Goal: Information Seeking & Learning: Learn about a topic

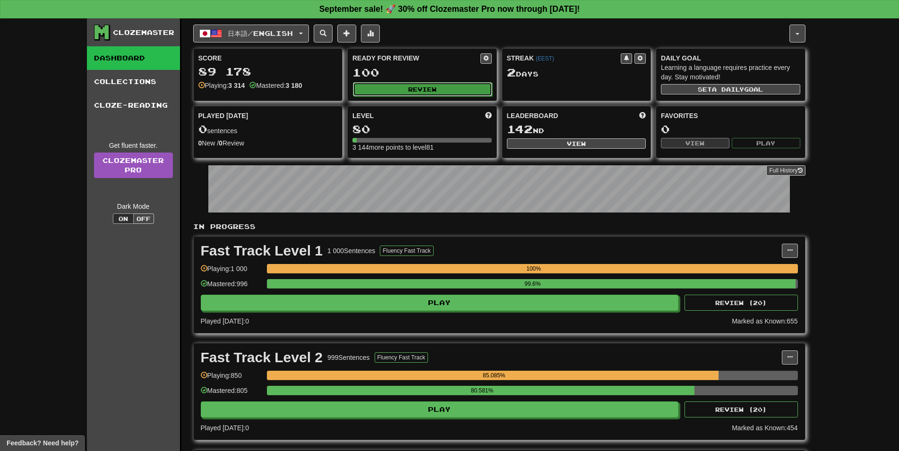
click at [409, 88] on button "Review" at bounding box center [422, 89] width 139 height 14
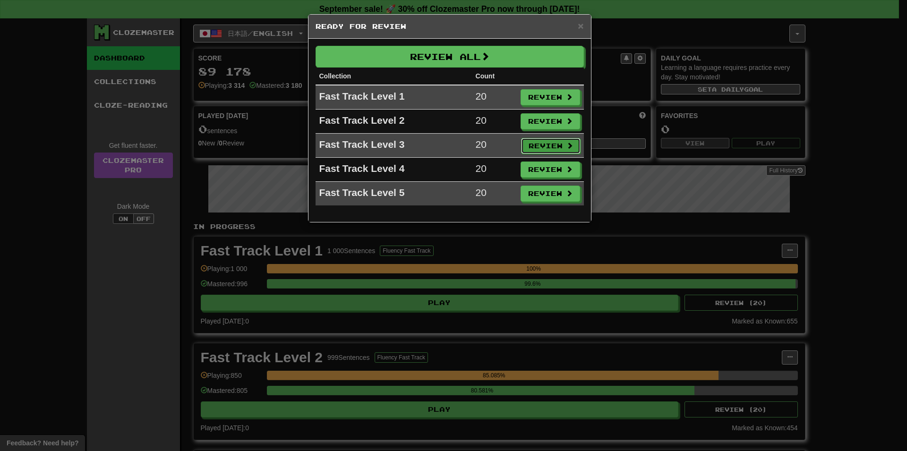
click at [564, 151] on button "Review" at bounding box center [551, 146] width 60 height 16
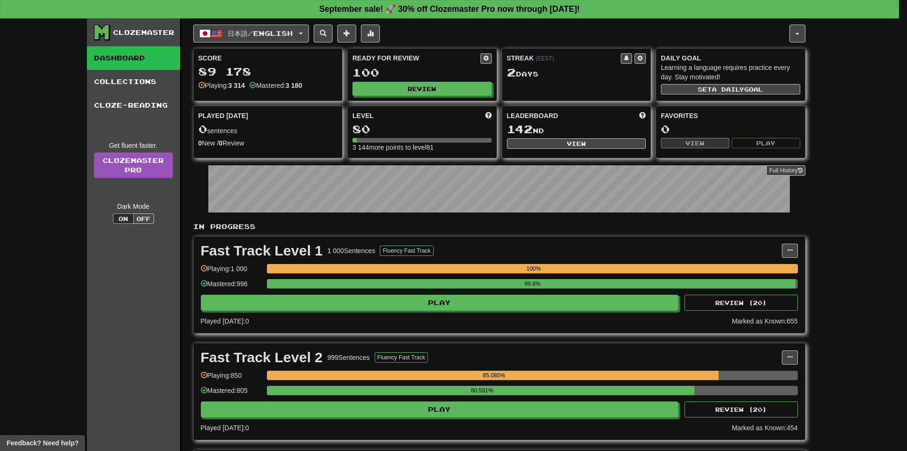
select select "**"
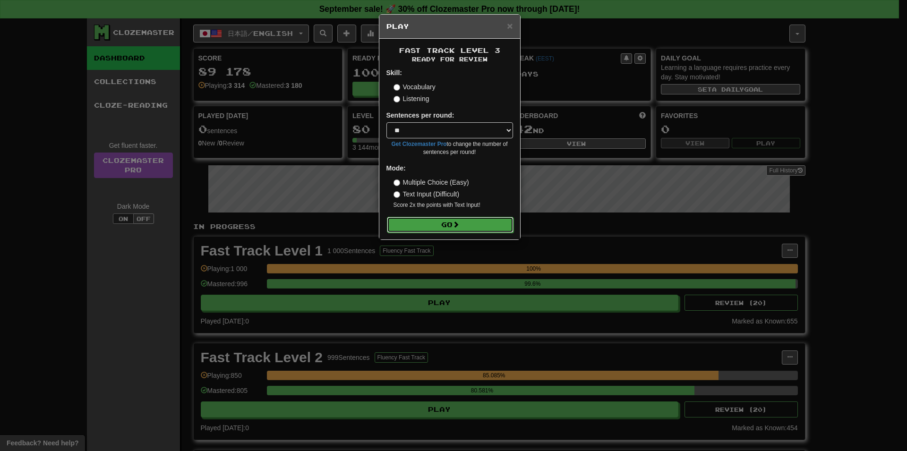
click at [487, 221] on button "Go" at bounding box center [450, 225] width 127 height 16
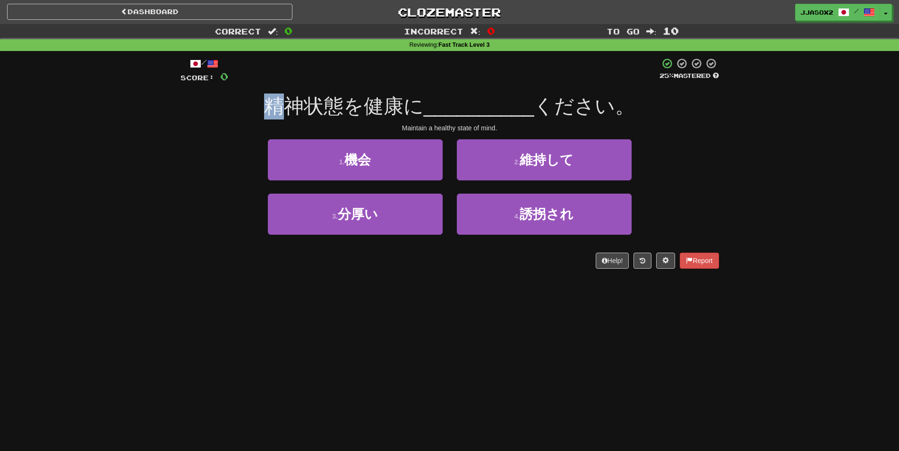
drag, startPoint x: 265, startPoint y: 107, endPoint x: 299, endPoint y: 111, distance: 33.7
click at [298, 111] on div "精神状態を健康に __________ ください。" at bounding box center [449, 107] width 538 height 26
click at [299, 111] on span "精神状態を健康に" at bounding box center [344, 106] width 160 height 22
drag, startPoint x: 306, startPoint y: 109, endPoint x: 377, endPoint y: 108, distance: 71.8
click at [363, 109] on span "精神状態を健康に" at bounding box center [344, 106] width 160 height 22
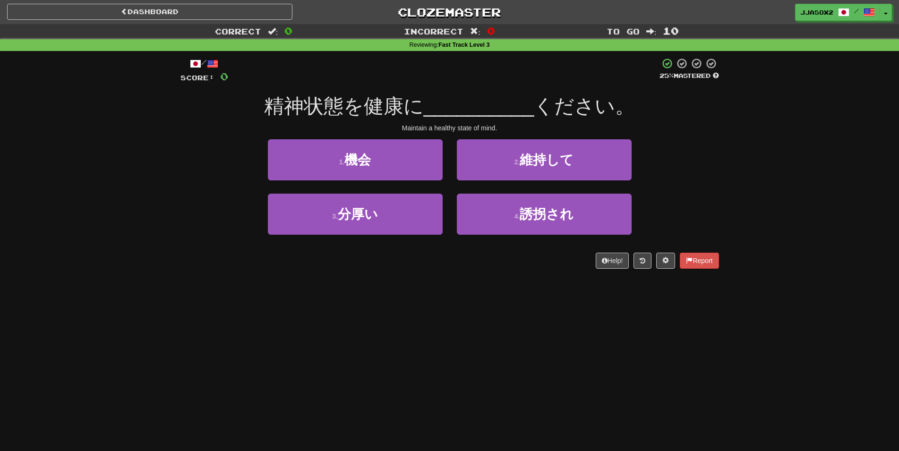
click at [378, 108] on span "精神状態を健康に" at bounding box center [344, 106] width 160 height 22
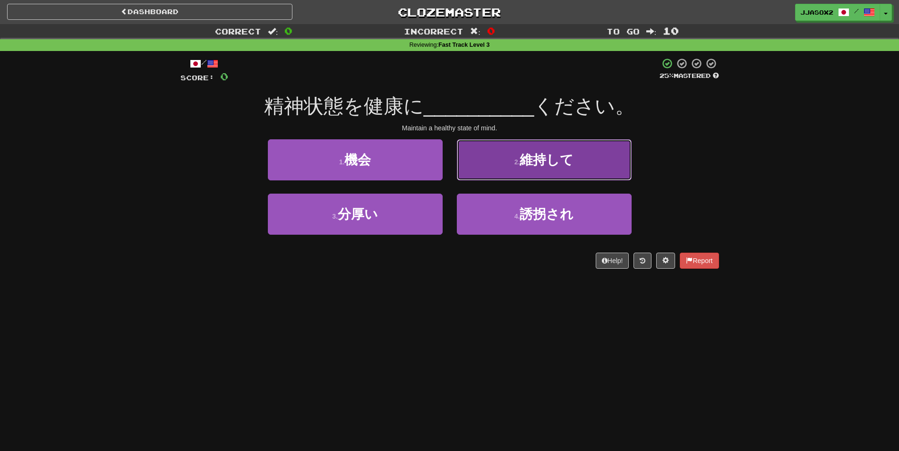
click at [626, 166] on button "2 . 維持して" at bounding box center [544, 159] width 175 height 41
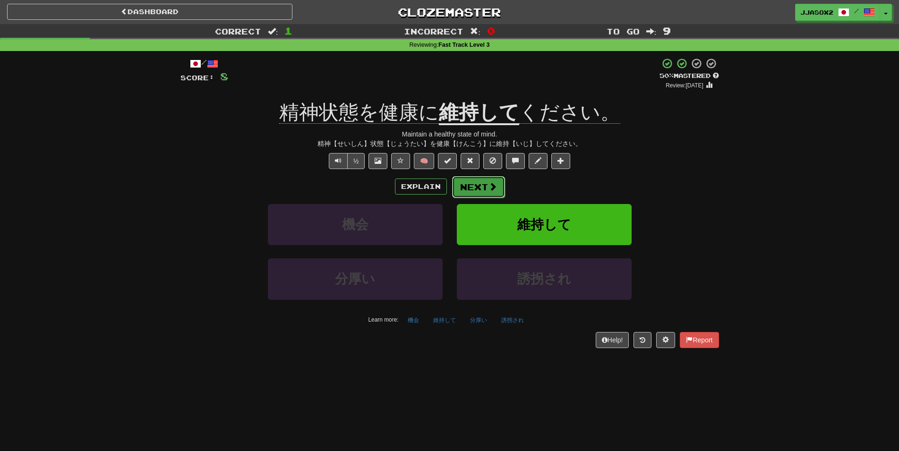
click at [488, 184] on span at bounding box center [492, 186] width 9 height 9
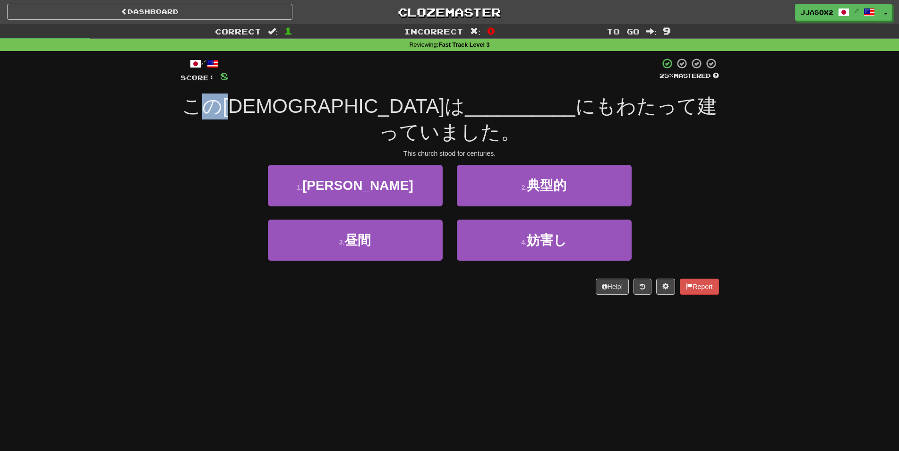
drag, startPoint x: 223, startPoint y: 102, endPoint x: 265, endPoint y: 103, distance: 42.5
click at [265, 103] on span "この教会は" at bounding box center [323, 106] width 283 height 22
click at [266, 103] on span "この教会は" at bounding box center [323, 106] width 283 height 22
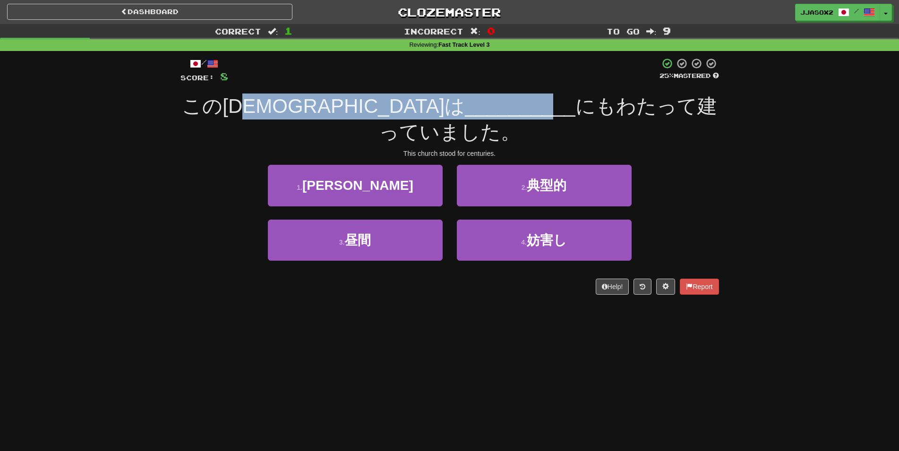
drag, startPoint x: 321, startPoint y: 102, endPoint x: 409, endPoint y: 101, distance: 87.9
click at [398, 101] on div "この教会は __________ にもわたって建っていました。" at bounding box center [449, 119] width 538 height 51
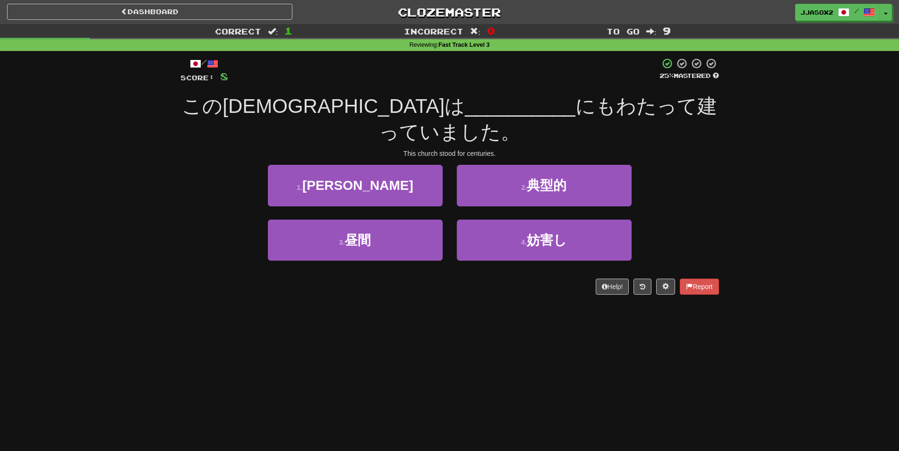
click at [465, 101] on span "__________" at bounding box center [520, 106] width 111 height 22
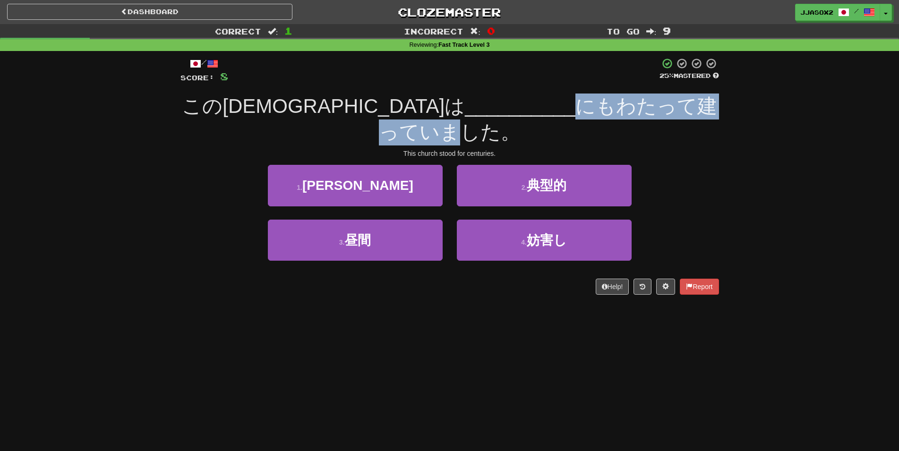
drag, startPoint x: 430, startPoint y: 103, endPoint x: 641, endPoint y: 112, distance: 211.3
click at [640, 112] on span "にもわたって建っていました。" at bounding box center [548, 119] width 338 height 48
click at [643, 112] on span "にもわたって建っていました。" at bounding box center [548, 119] width 338 height 48
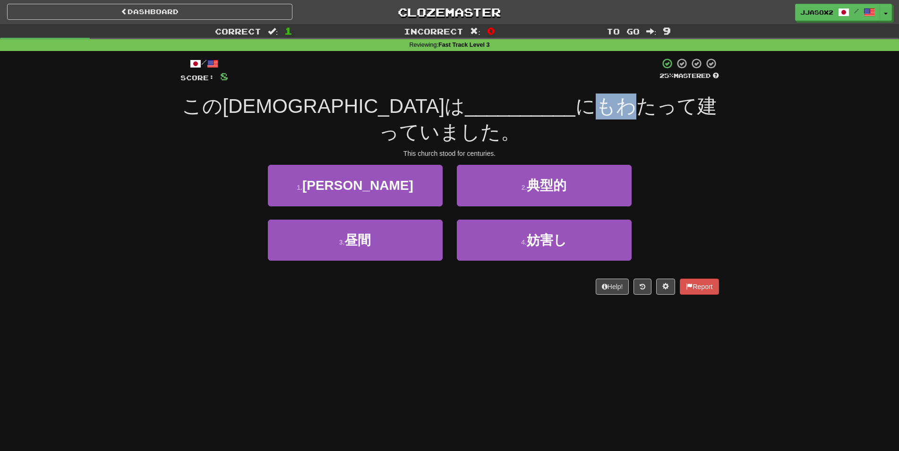
drag, startPoint x: 438, startPoint y: 101, endPoint x: 471, endPoint y: 110, distance: 34.3
click at [471, 110] on span "にもわたって建っていました。" at bounding box center [548, 119] width 338 height 48
drag, startPoint x: 451, startPoint y: 106, endPoint x: 526, endPoint y: 111, distance: 75.7
click at [526, 111] on span "にもわたって建っていました。" at bounding box center [548, 119] width 338 height 48
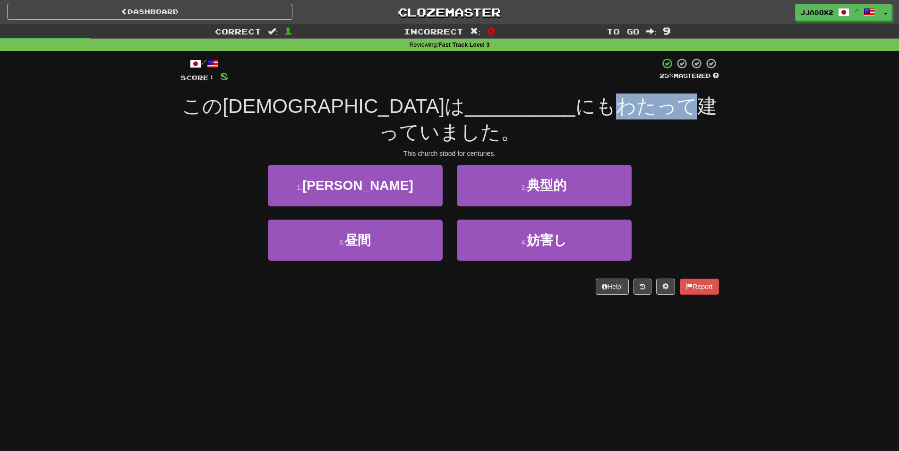
click at [526, 111] on span "にもわたって建っていました。" at bounding box center [548, 119] width 338 height 48
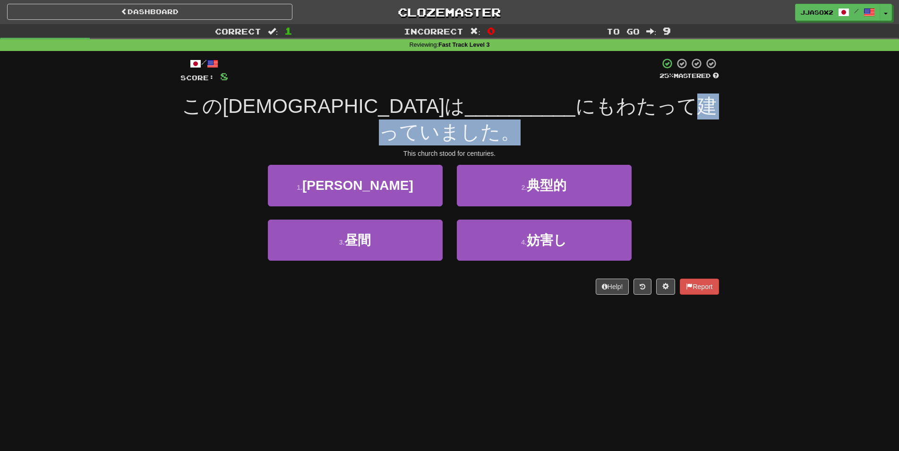
drag, startPoint x: 529, startPoint y: 110, endPoint x: 702, endPoint y: 107, distance: 172.4
click at [702, 107] on div "この教会は __________ にもわたって建っていました。" at bounding box center [449, 119] width 538 height 51
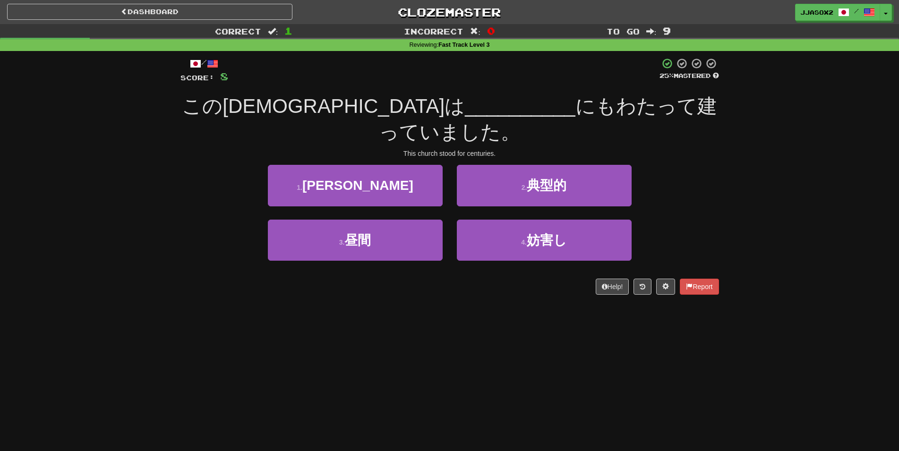
click at [702, 107] on div "この教会は __________ にもわたって建っていました。" at bounding box center [449, 119] width 538 height 51
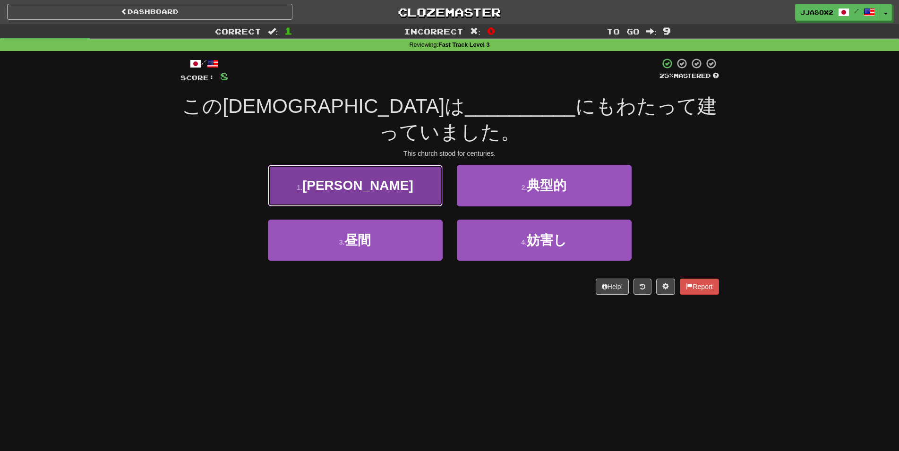
click at [390, 168] on button "1 . 何世紀" at bounding box center [355, 185] width 175 height 41
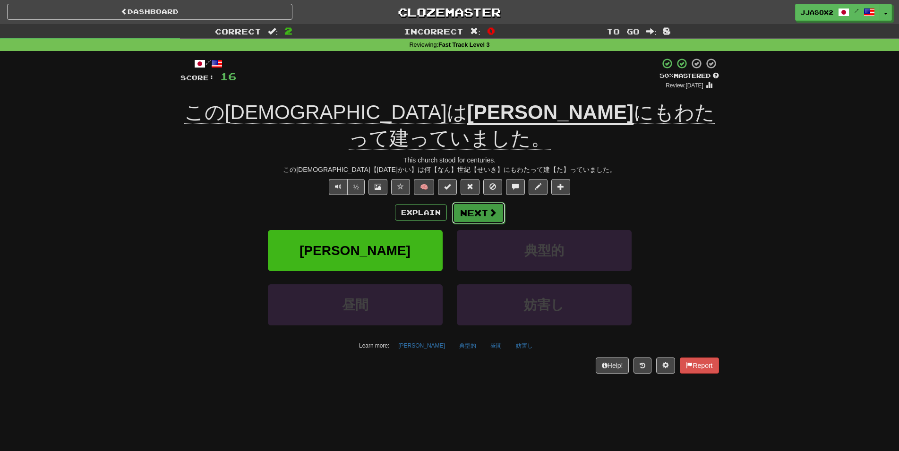
click at [485, 202] on button "Next" at bounding box center [478, 213] width 53 height 22
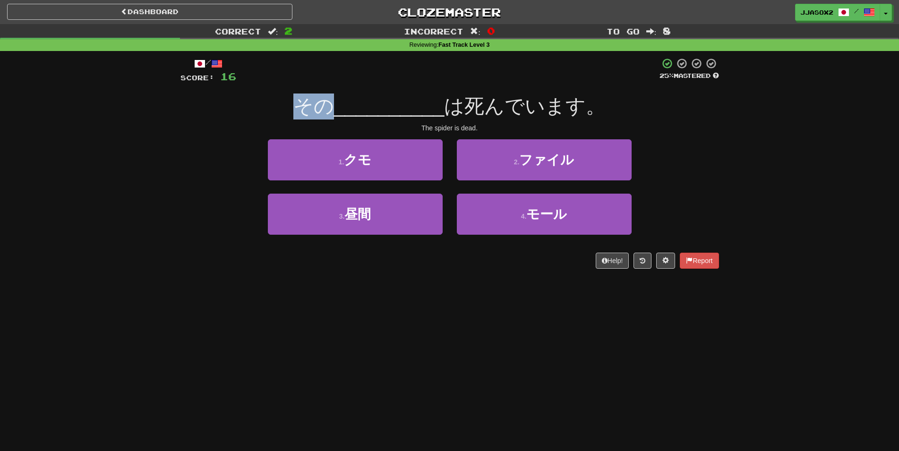
drag, startPoint x: 286, startPoint y: 106, endPoint x: 333, endPoint y: 106, distance: 46.8
click at [333, 106] on div "その __________ は死んでいます。" at bounding box center [449, 107] width 538 height 26
click at [333, 106] on span "その" at bounding box center [313, 106] width 41 height 22
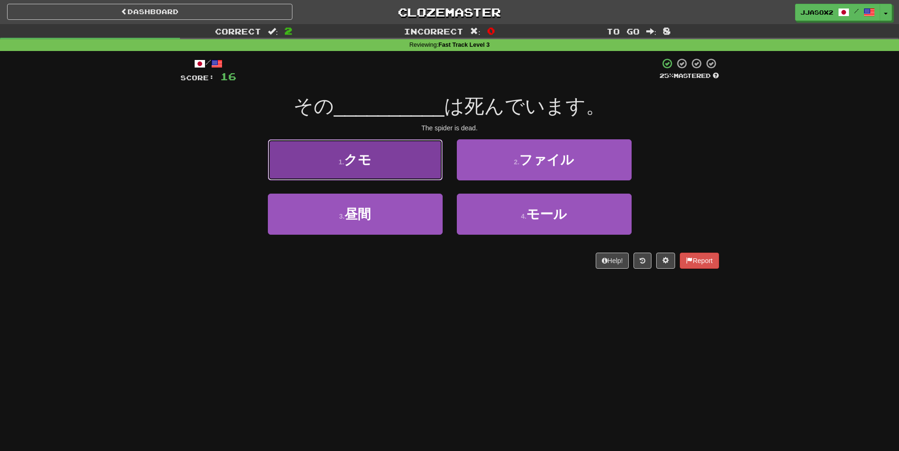
click at [397, 167] on button "1 . クモ" at bounding box center [355, 159] width 175 height 41
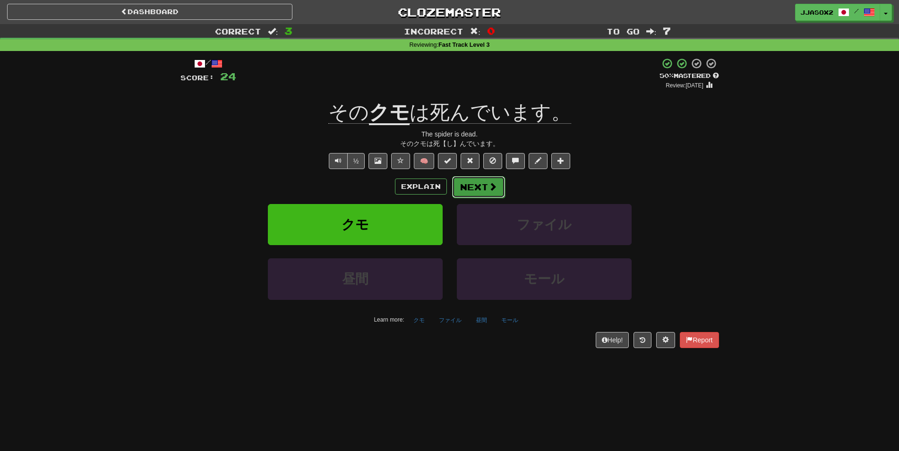
click at [486, 187] on button "Next" at bounding box center [478, 187] width 53 height 22
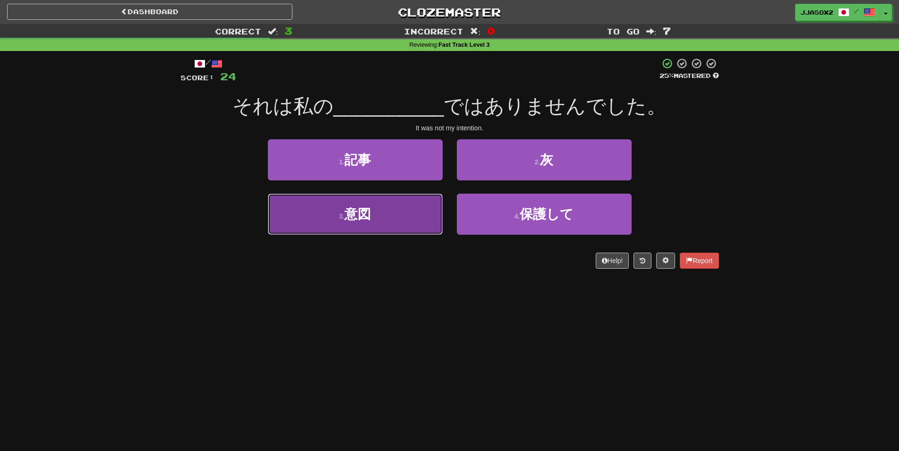
click at [437, 234] on button "3 . 意図" at bounding box center [355, 214] width 175 height 41
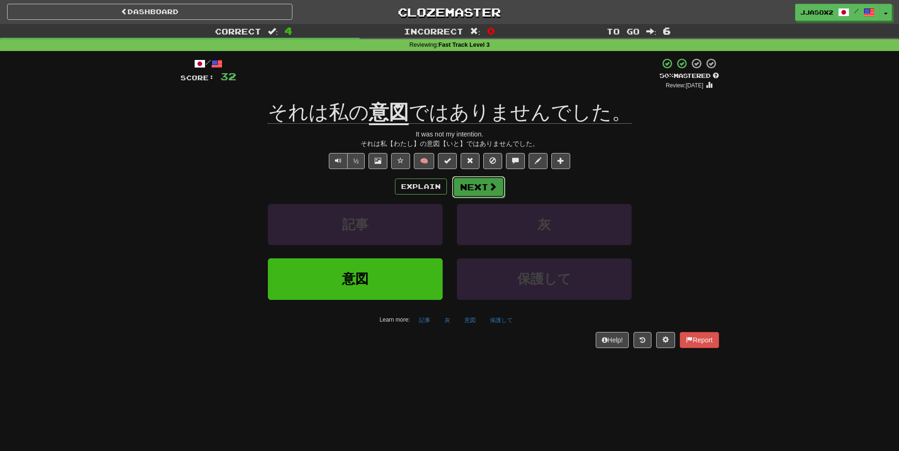
click at [469, 196] on button "Next" at bounding box center [478, 187] width 53 height 22
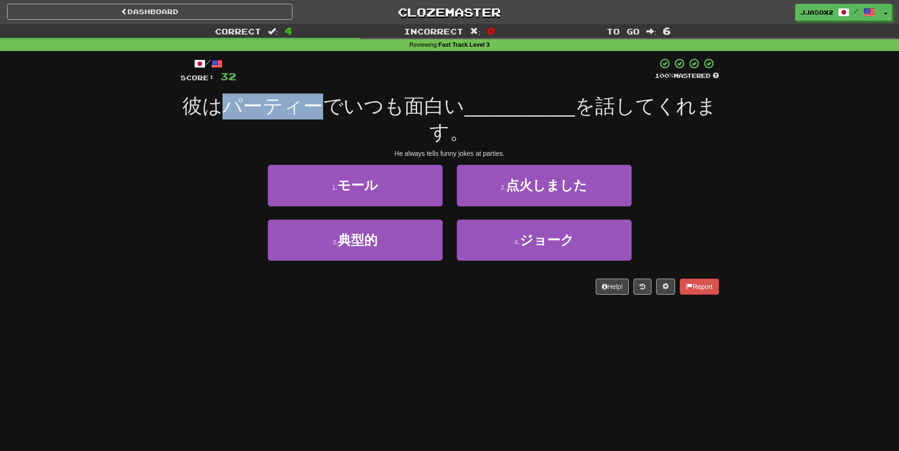
drag, startPoint x: 226, startPoint y: 101, endPoint x: 333, endPoint y: 115, distance: 107.2
click at [333, 115] on span "彼はパーティーでいつも面白い" at bounding box center [323, 106] width 282 height 22
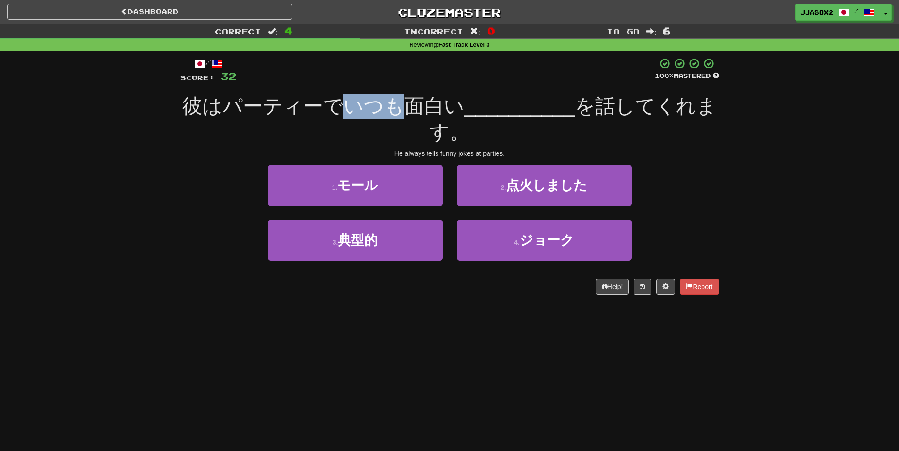
drag, startPoint x: 346, startPoint y: 106, endPoint x: 398, endPoint y: 109, distance: 52.0
click at [398, 109] on span "彼はパーティーでいつも面白い" at bounding box center [323, 106] width 282 height 22
drag, startPoint x: 405, startPoint y: 106, endPoint x: 456, endPoint y: 103, distance: 50.6
click at [451, 105] on span "彼はパーティーでいつも面白い" at bounding box center [323, 106] width 282 height 22
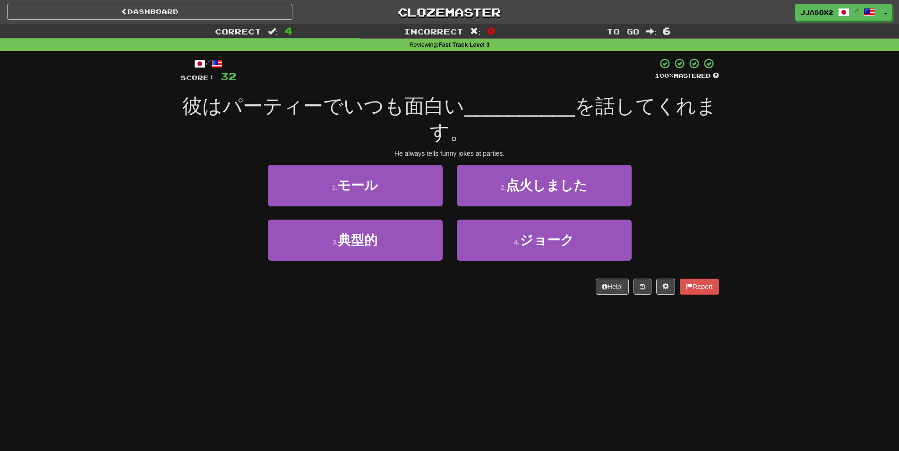
click at [456, 103] on span "彼はパーティーでいつも面白い" at bounding box center [323, 106] width 282 height 22
drag, startPoint x: 467, startPoint y: 103, endPoint x: 568, endPoint y: 92, distance: 101.2
click at [568, 92] on div "/ Score: 32 100 % Mastered 彼はパーティーでいつも面白い __________ を話してくれます。 He always tells …" at bounding box center [449, 176] width 538 height 237
drag, startPoint x: 646, startPoint y: 112, endPoint x: 708, endPoint y: 109, distance: 62.9
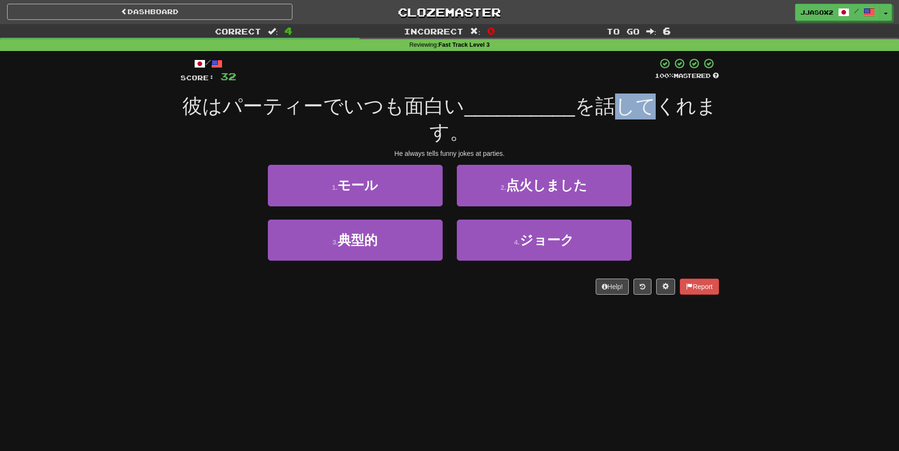
click at [668, 112] on span "を話してくれます。" at bounding box center [572, 119] width 287 height 48
click at [746, 107] on div "Correct : 4 Incorrect : 0 To go : 6 Reviewing : Fast Track Level 3 / Score: 32 …" at bounding box center [449, 166] width 899 height 284
drag, startPoint x: 602, startPoint y: 105, endPoint x: 713, endPoint y: 102, distance: 110.6
click at [713, 102] on span "を話してくれます。" at bounding box center [572, 119] width 287 height 48
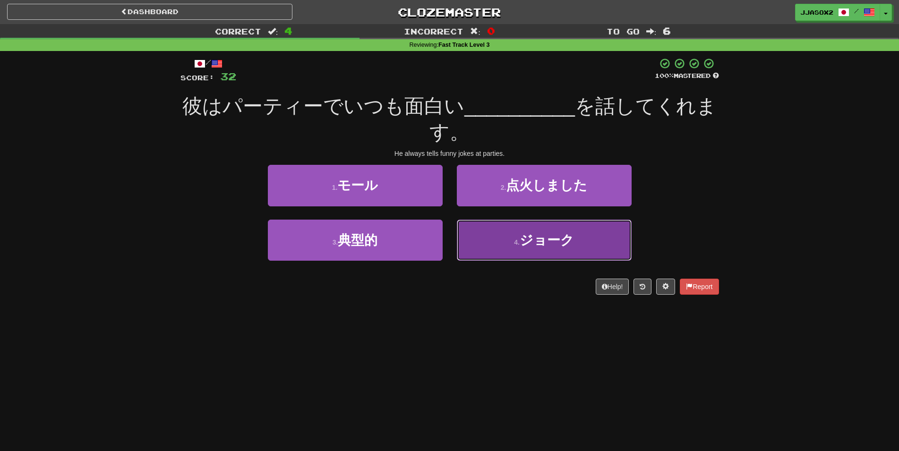
click at [556, 244] on span "ジョーク" at bounding box center [547, 240] width 54 height 15
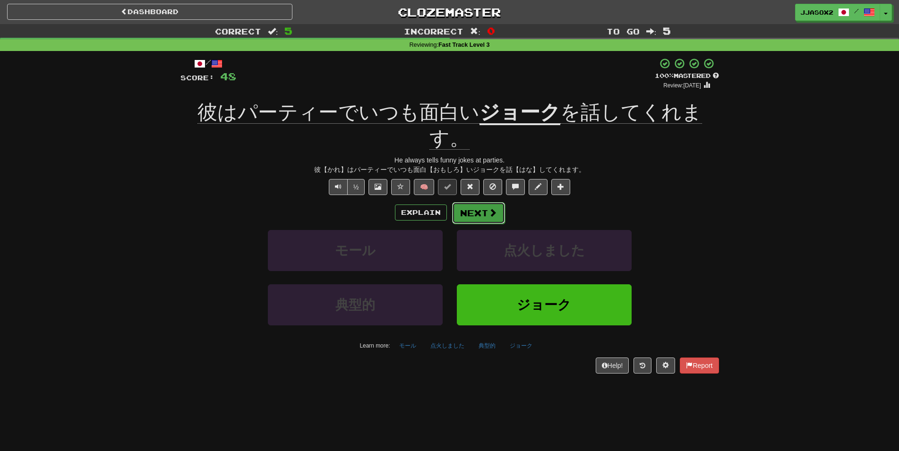
click at [480, 202] on button "Next" at bounding box center [478, 213] width 53 height 22
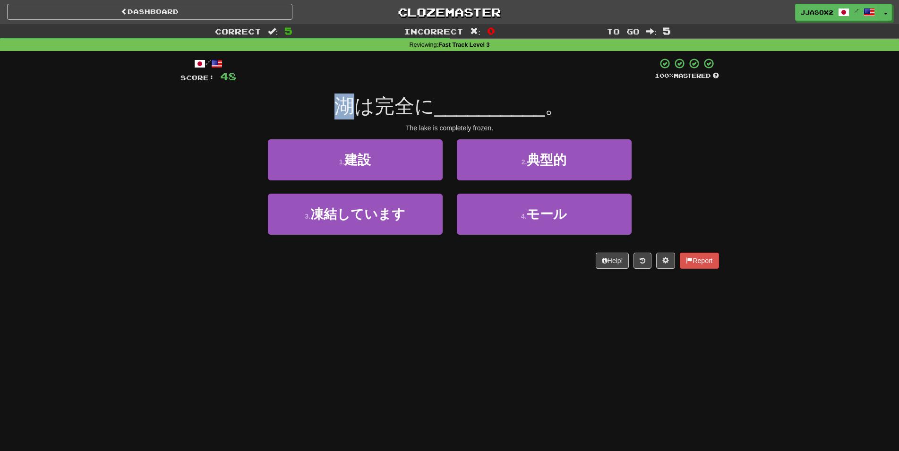
drag, startPoint x: 342, startPoint y: 106, endPoint x: 362, endPoint y: 112, distance: 20.9
click at [362, 112] on span "湖は完全に" at bounding box center [384, 106] width 100 height 22
drag, startPoint x: 370, startPoint y: 102, endPoint x: 408, endPoint y: 101, distance: 37.3
click at [408, 101] on span "湖は完全に" at bounding box center [384, 106] width 100 height 22
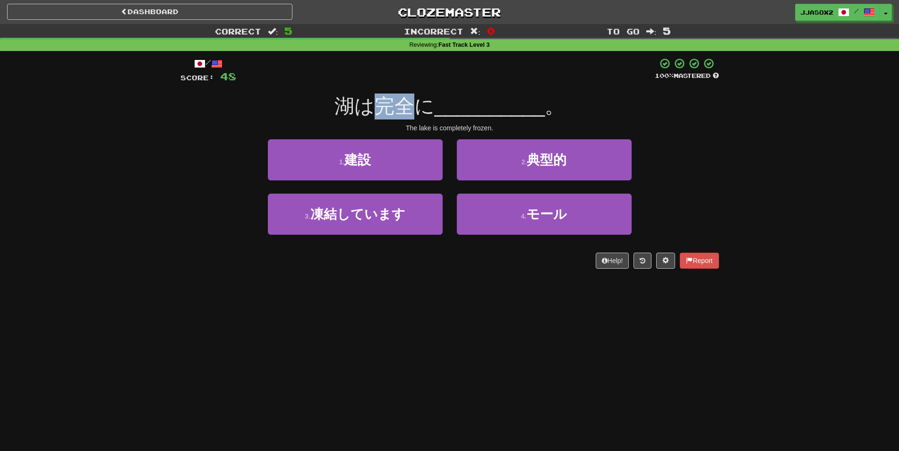
click at [408, 101] on span "湖は完全に" at bounding box center [384, 106] width 100 height 22
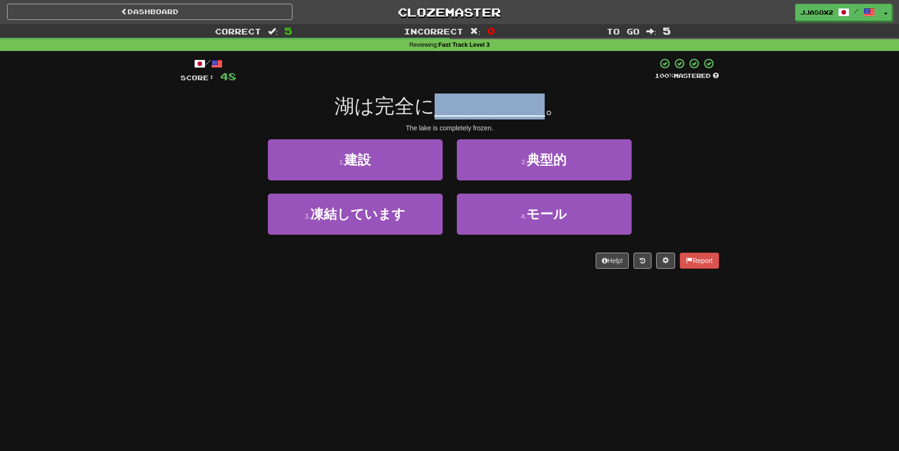
drag, startPoint x: 495, startPoint y: 108, endPoint x: 546, endPoint y: 107, distance: 50.5
click at [546, 107] on div "湖は完全に __________ 。" at bounding box center [449, 107] width 538 height 26
click at [767, 136] on div "Correct : 5 Incorrect : 0 To go : 5 Reviewing : Fast Track Level 3 / Score: 48 …" at bounding box center [449, 153] width 899 height 258
drag, startPoint x: 725, startPoint y: 80, endPoint x: 649, endPoint y: 65, distance: 77.2
click at [649, 65] on div "/ Score: 48 100 % Mastered 湖は完全に __________ 。 The lake is completely frozen. 1 …" at bounding box center [449, 166] width 553 height 231
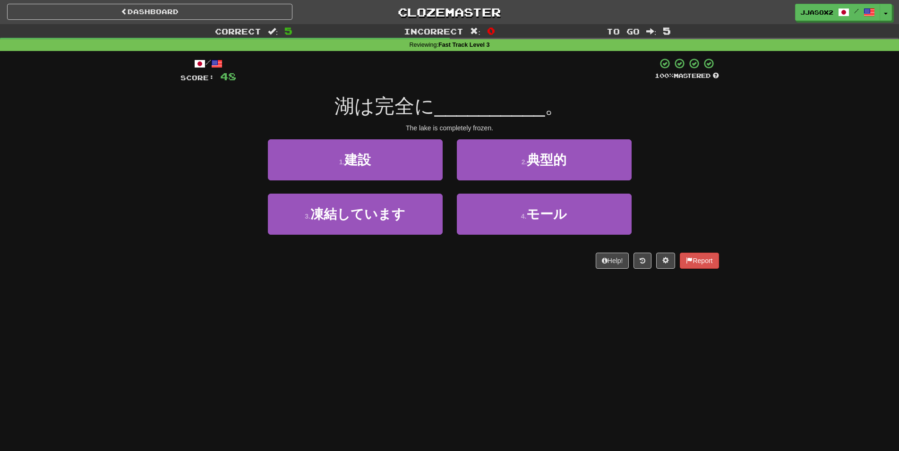
click at [655, 65] on div at bounding box center [687, 65] width 64 height 14
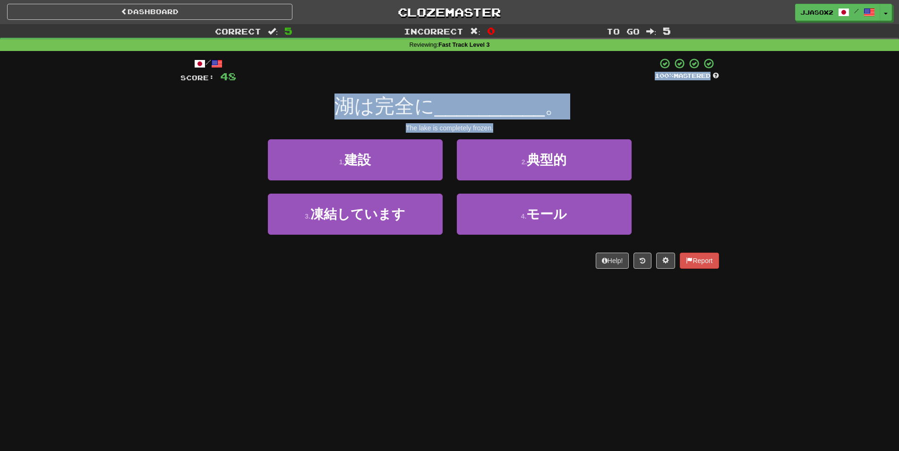
drag, startPoint x: 647, startPoint y: 71, endPoint x: 708, endPoint y: 170, distance: 116.0
click at [708, 170] on div "/ Score: 48 100 % Mastered 湖は完全に __________ 。 The lake is completely frozen. 1 …" at bounding box center [449, 163] width 538 height 211
click at [708, 170] on div "1 . 建設 2 . 典型的" at bounding box center [449, 166] width 567 height 54
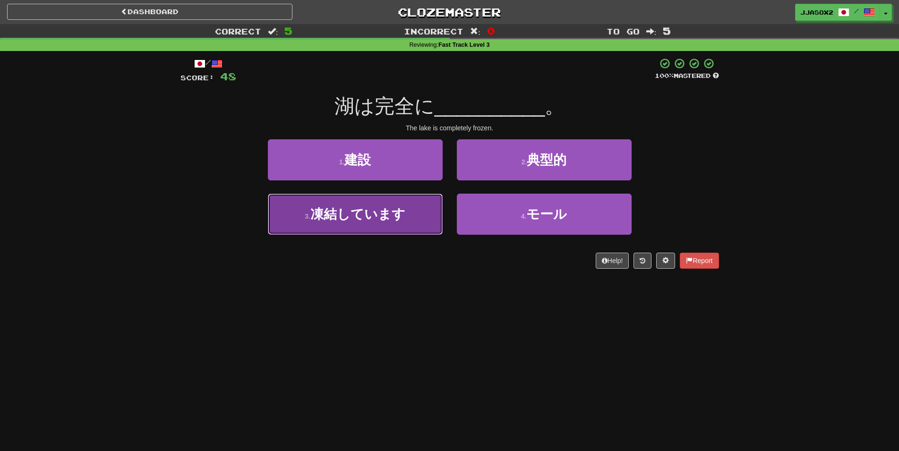
click at [397, 222] on span "凍結しています" at bounding box center [357, 214] width 95 height 15
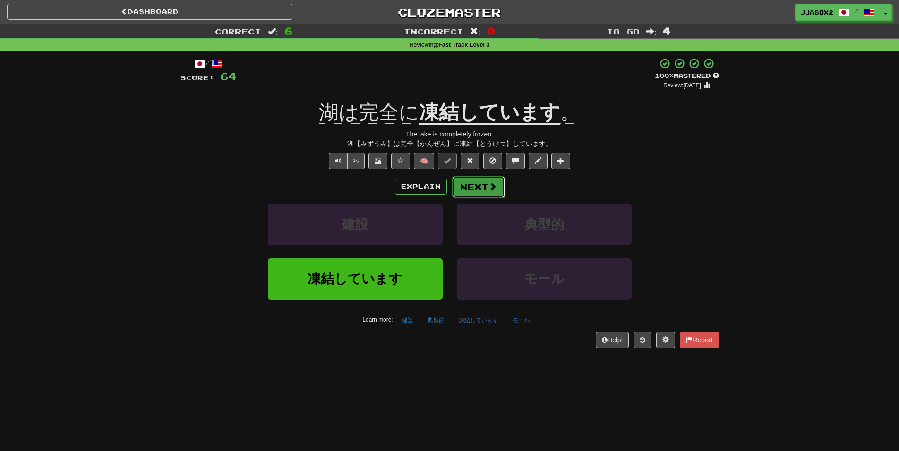
click at [490, 191] on span at bounding box center [492, 186] width 9 height 9
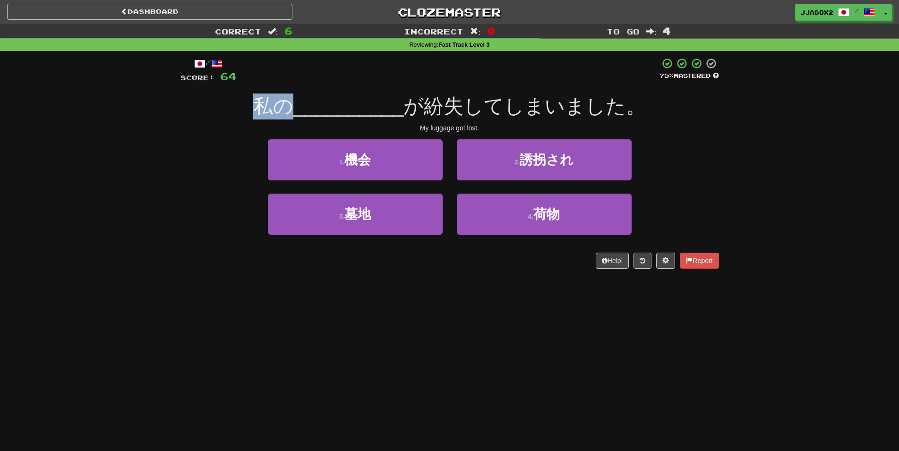
drag, startPoint x: 256, startPoint y: 101, endPoint x: 290, endPoint y: 103, distance: 34.6
click at [290, 103] on span "私の" at bounding box center [273, 106] width 40 height 22
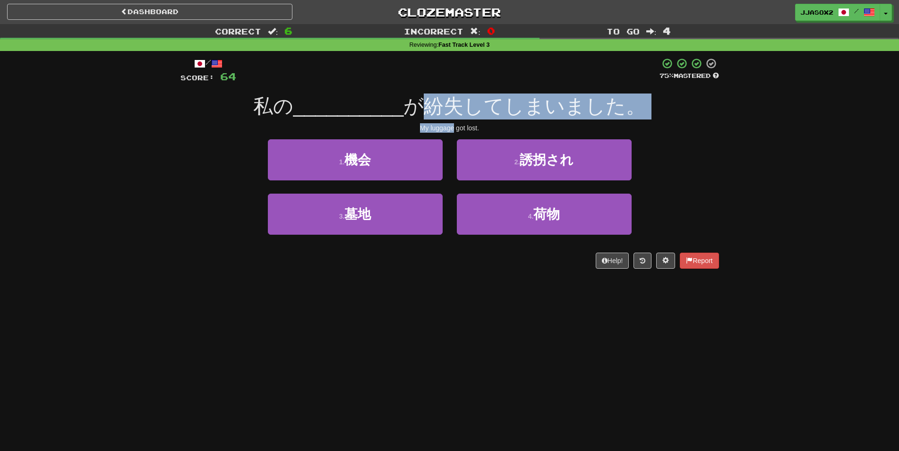
drag, startPoint x: 424, startPoint y: 108, endPoint x: 454, endPoint y: 122, distance: 32.8
click at [454, 122] on div "/ Score: 64 75 % Mastered 私の __________ が紛失してしまいました。 My luggage got lost. 1 . 機…" at bounding box center [449, 163] width 538 height 211
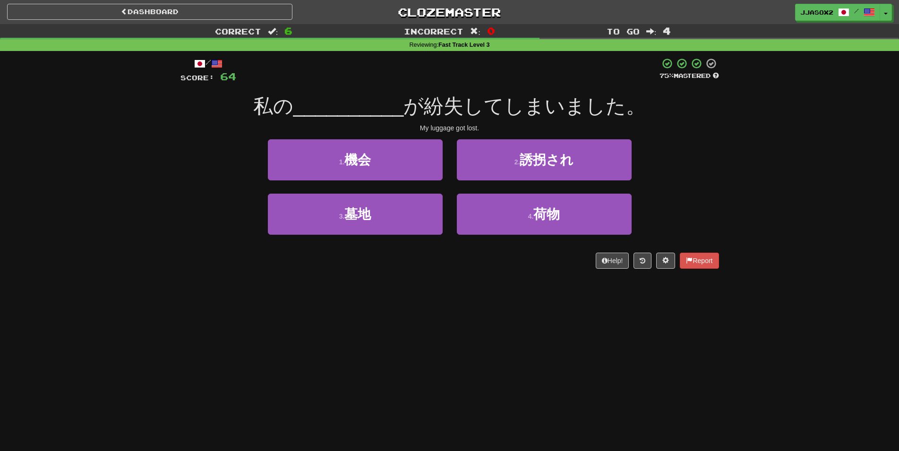
click at [456, 122] on div "/ Score: 64 75 % Mastered 私の __________ が紛失してしまいました。 My luggage got lost. 1 . 機…" at bounding box center [449, 163] width 538 height 211
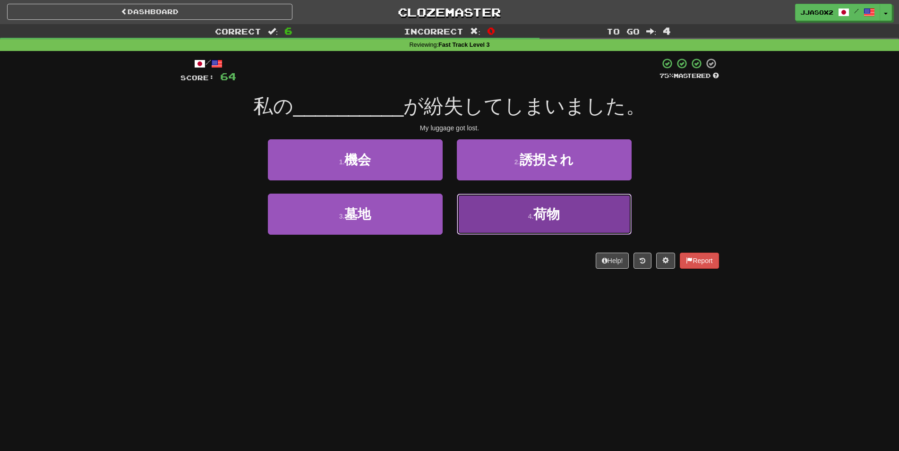
click at [520, 214] on button "4 . 荷物" at bounding box center [544, 214] width 175 height 41
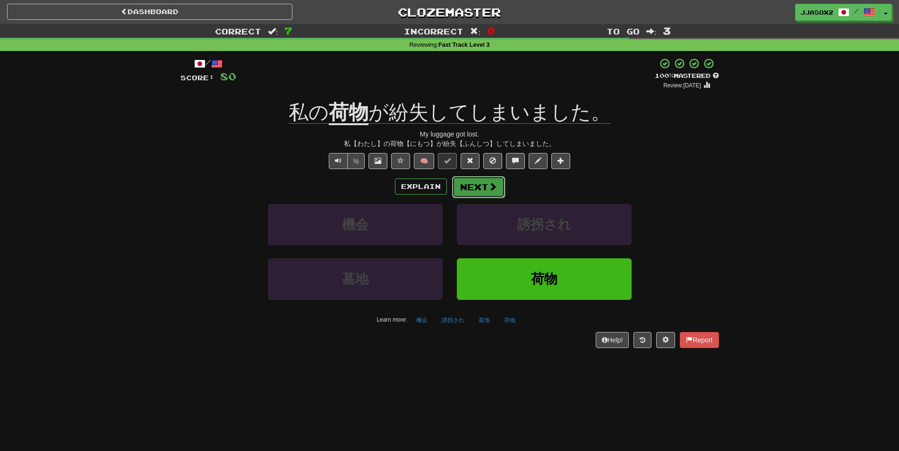
click at [483, 180] on button "Next" at bounding box center [478, 187] width 53 height 22
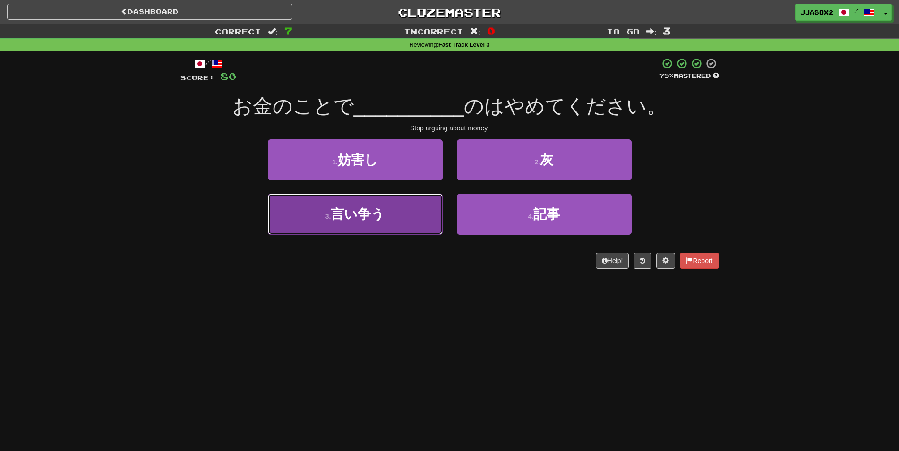
click at [357, 220] on span "言い争う" at bounding box center [358, 214] width 54 height 15
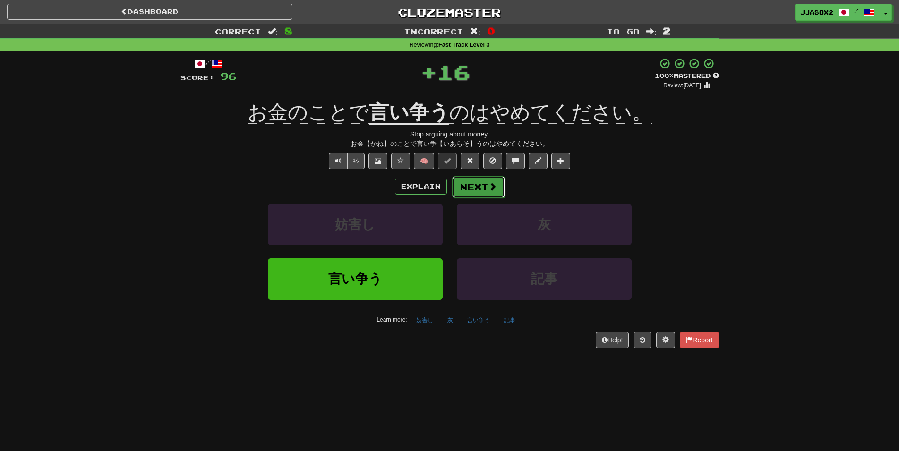
click at [459, 180] on button "Next" at bounding box center [478, 187] width 53 height 22
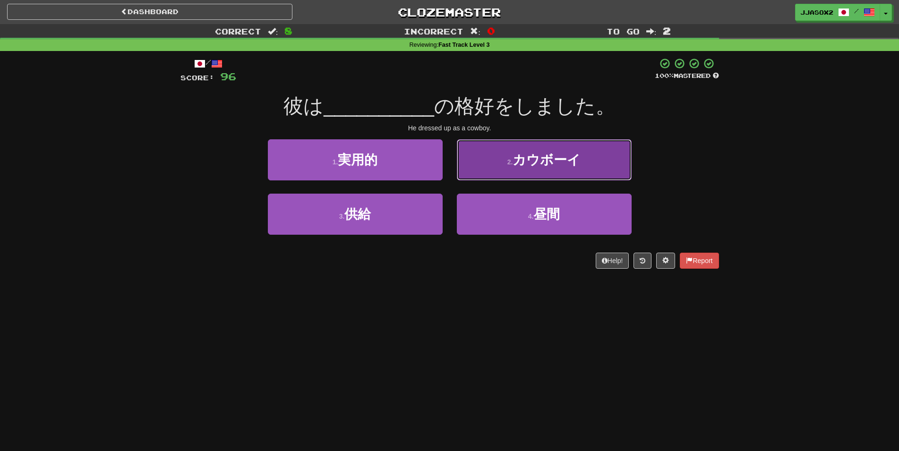
click at [520, 164] on span "カウボーイ" at bounding box center [546, 160] width 68 height 15
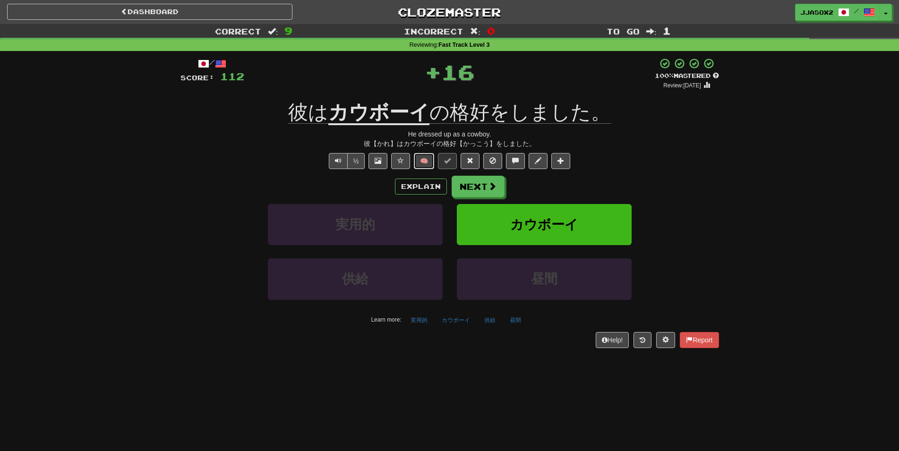
click at [418, 166] on button "🧠" at bounding box center [424, 161] width 20 height 16
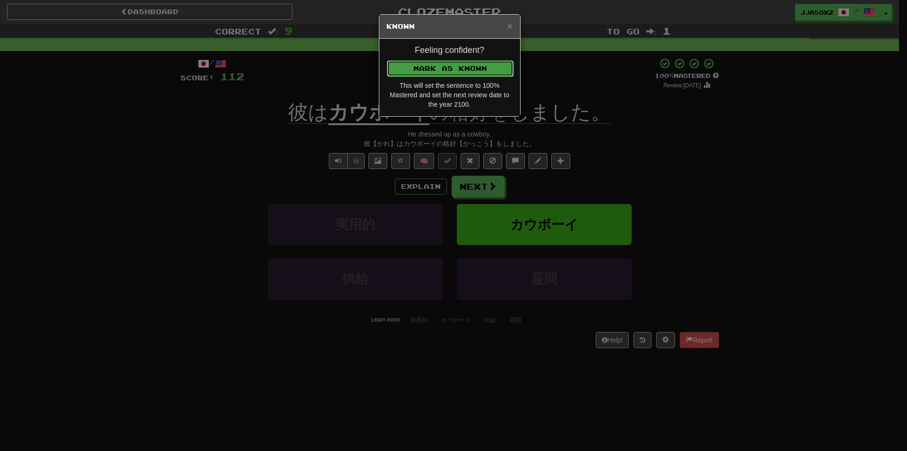
click at [457, 64] on button "Mark as Known" at bounding box center [450, 68] width 127 height 16
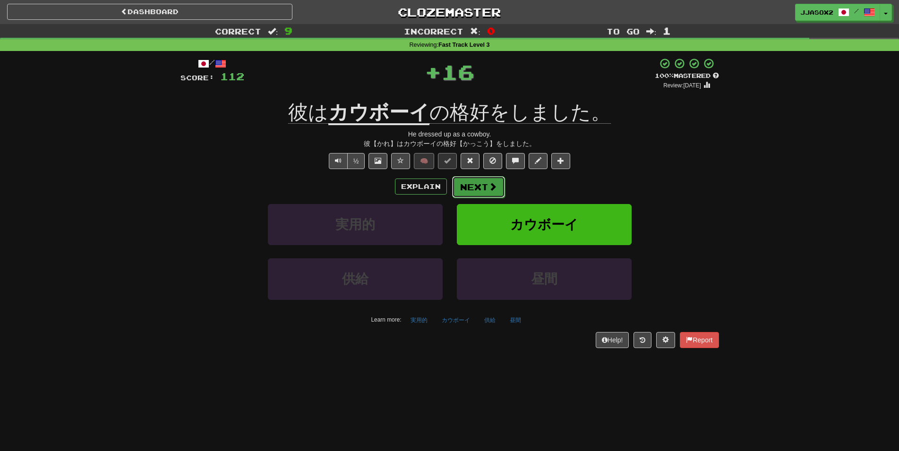
click at [475, 187] on button "Next" at bounding box center [478, 187] width 53 height 22
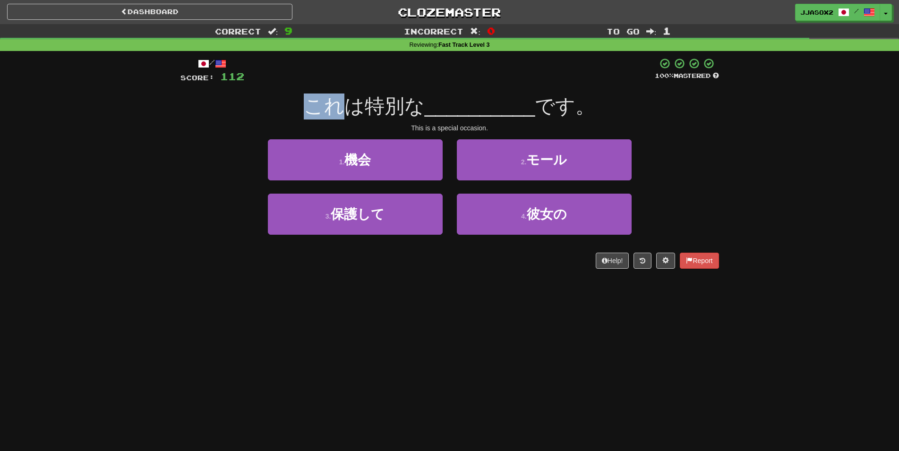
drag, startPoint x: 310, startPoint y: 104, endPoint x: 344, endPoint y: 110, distance: 33.9
click at [344, 110] on span "これは特別な" at bounding box center [364, 106] width 121 height 22
drag, startPoint x: 364, startPoint y: 106, endPoint x: 404, endPoint y: 103, distance: 40.7
click at [395, 104] on span "これは特別な" at bounding box center [364, 106] width 121 height 22
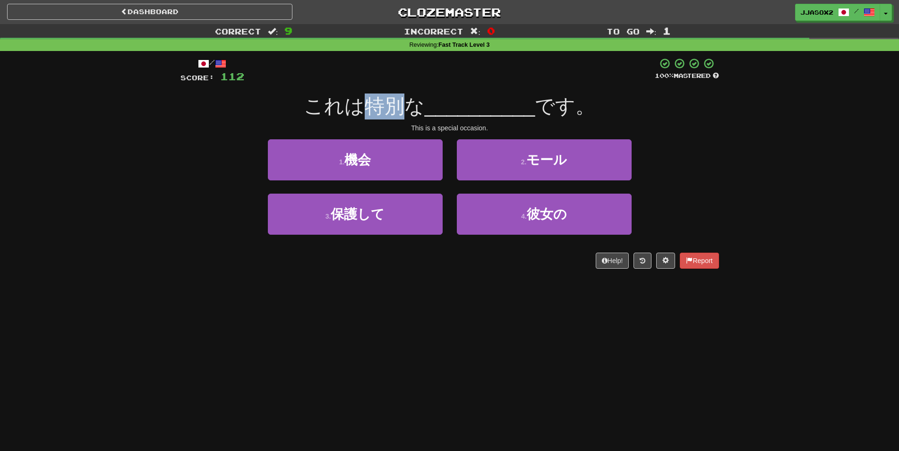
click at [404, 103] on span "これは特別な" at bounding box center [364, 106] width 121 height 22
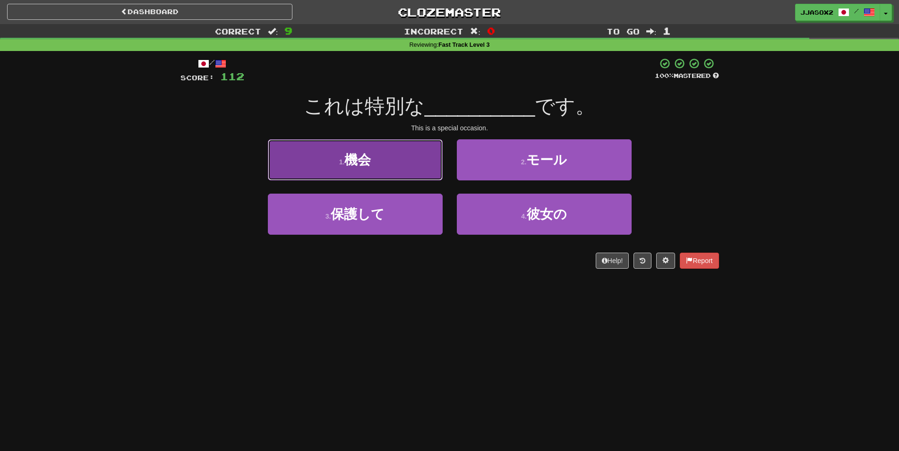
click at [418, 158] on button "1 . 機会" at bounding box center [355, 159] width 175 height 41
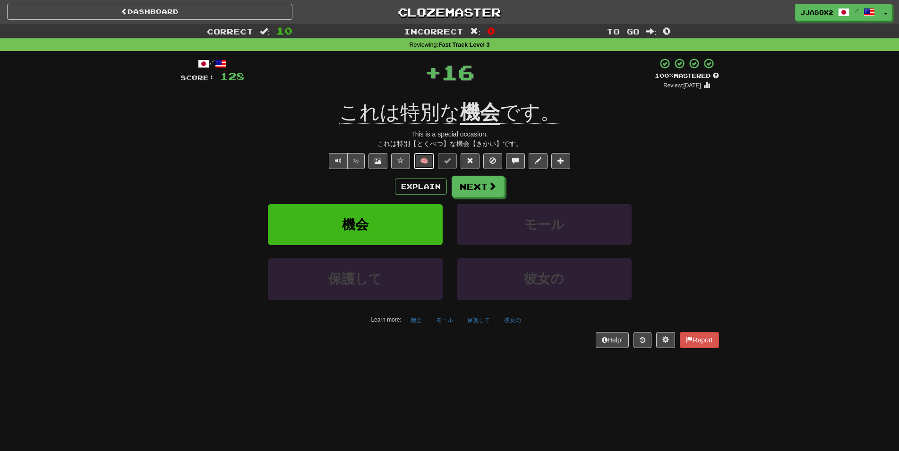
click at [427, 156] on button "🧠" at bounding box center [424, 161] width 20 height 16
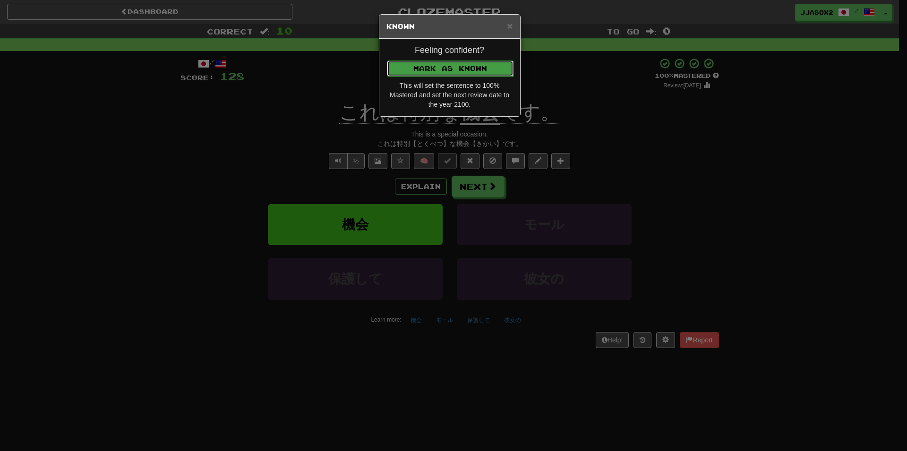
click at [497, 68] on button "Mark as Known" at bounding box center [450, 68] width 127 height 16
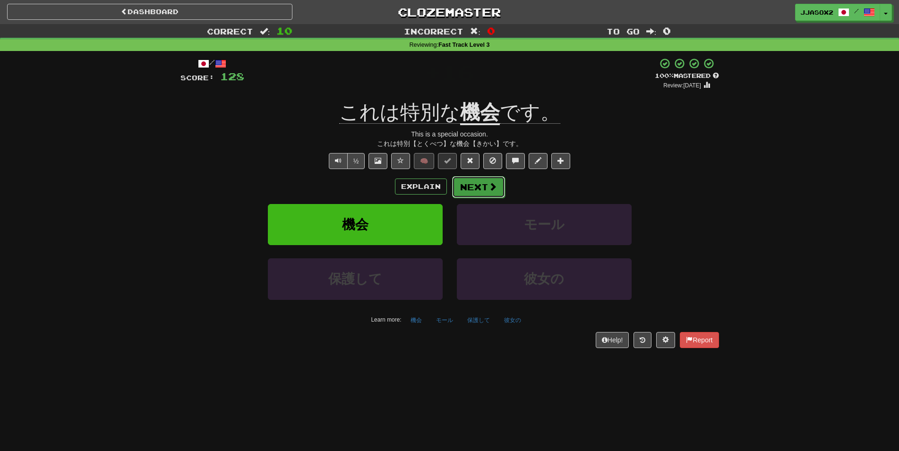
click at [484, 186] on button "Next" at bounding box center [478, 187] width 53 height 22
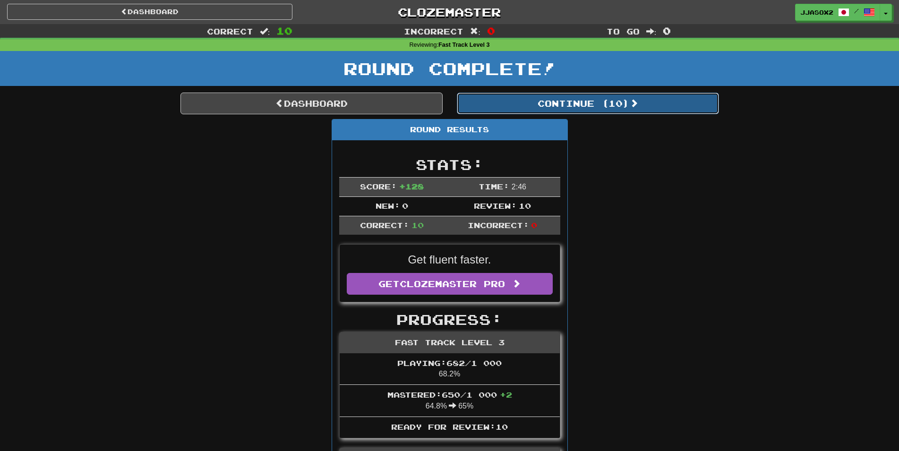
click at [563, 109] on button "Continue ( 10 )" at bounding box center [588, 104] width 262 height 22
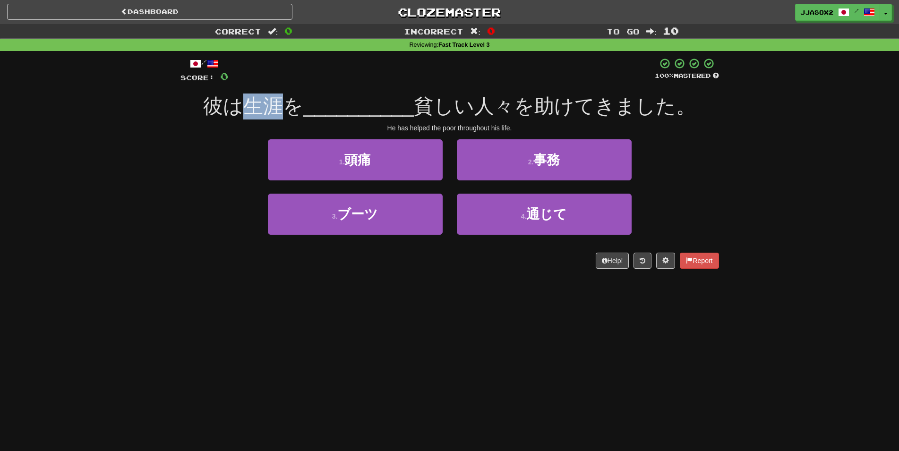
drag, startPoint x: 253, startPoint y: 112, endPoint x: 281, endPoint y: 110, distance: 28.4
click at [281, 110] on span "彼は生涯を" at bounding box center [253, 106] width 100 height 22
click at [282, 110] on span "彼は生涯を" at bounding box center [253, 106] width 100 height 22
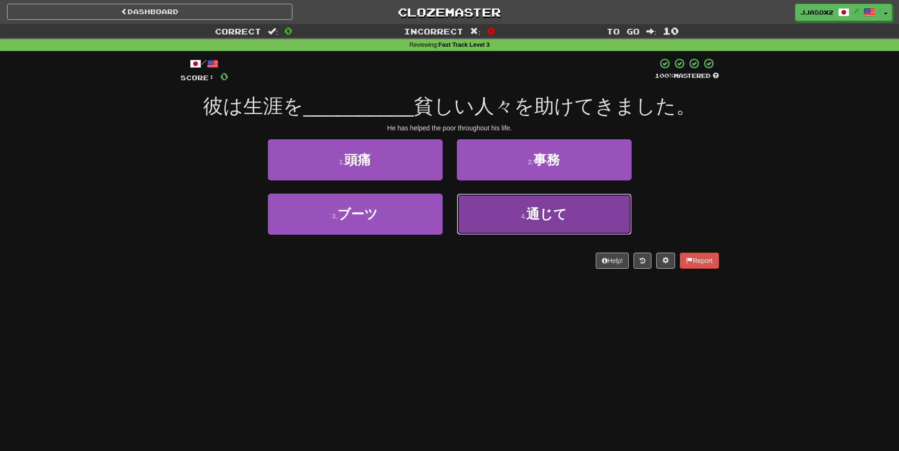
click at [508, 204] on button "4 . 通じて" at bounding box center [544, 214] width 175 height 41
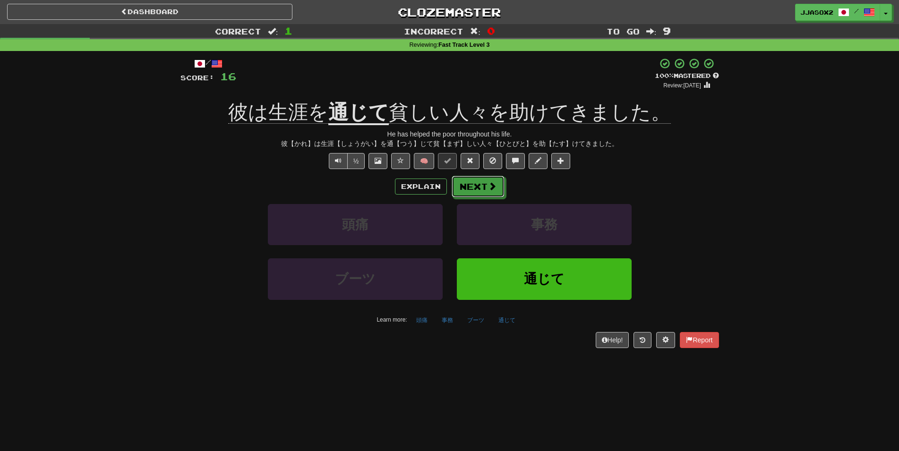
drag, startPoint x: 486, startPoint y: 182, endPoint x: 619, endPoint y: 185, distance: 133.2
click at [619, 185] on div "Explain Next" at bounding box center [449, 187] width 538 height 22
click at [429, 160] on button "🧠" at bounding box center [424, 161] width 20 height 16
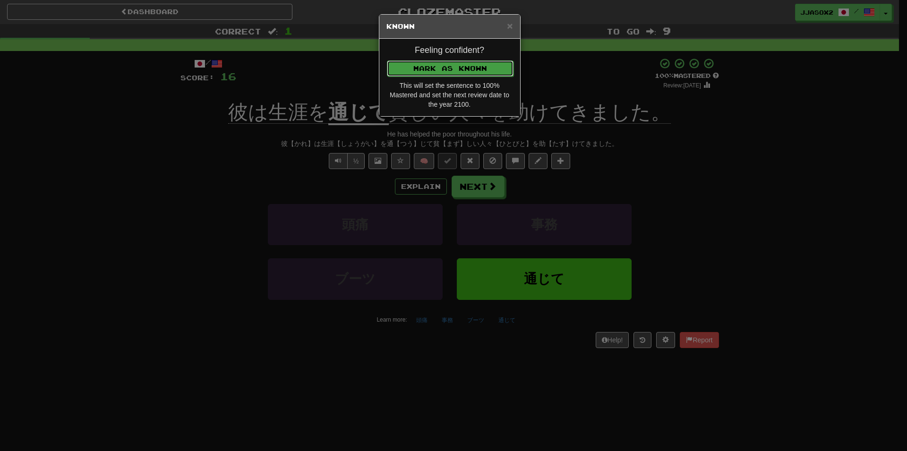
click at [499, 64] on button "Mark as Known" at bounding box center [450, 68] width 127 height 16
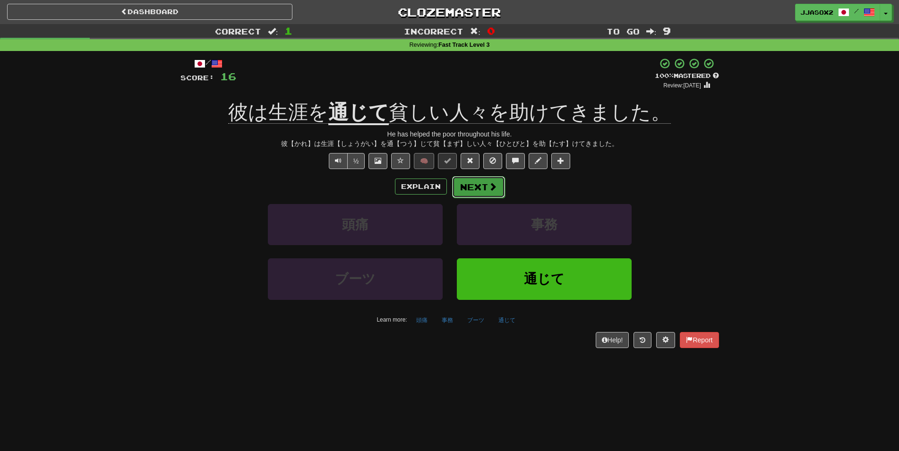
click at [485, 178] on button "Next" at bounding box center [478, 187] width 53 height 22
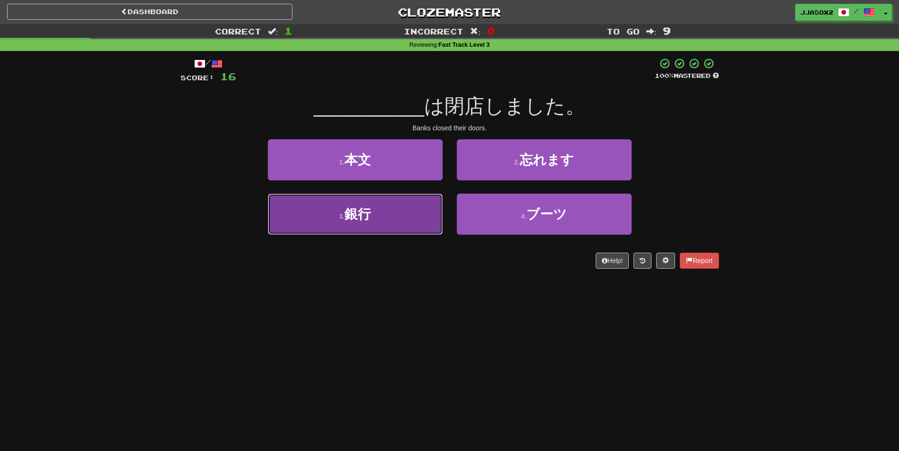
click at [403, 225] on button "3 . 銀行" at bounding box center [355, 214] width 175 height 41
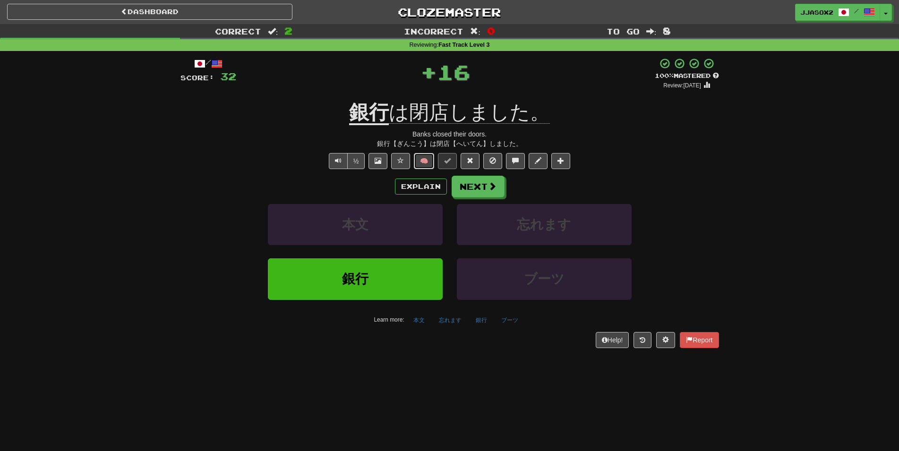
click at [429, 160] on button "🧠" at bounding box center [424, 161] width 20 height 16
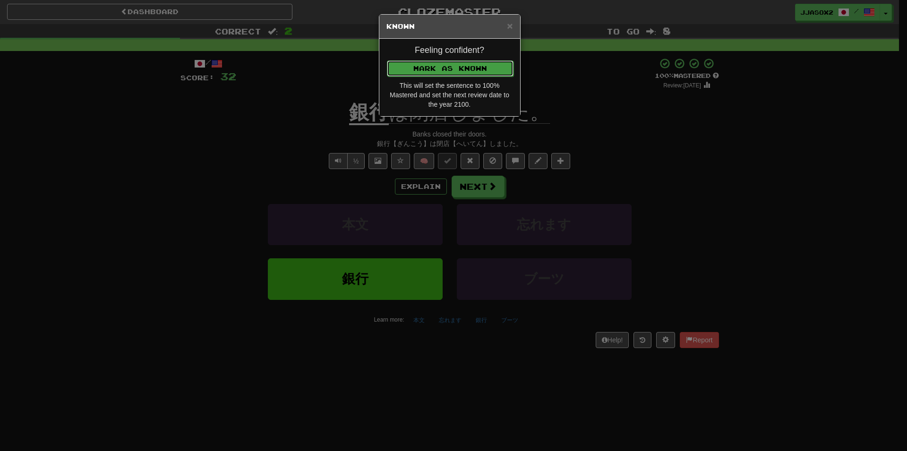
click at [477, 68] on button "Mark as Known" at bounding box center [450, 68] width 127 height 16
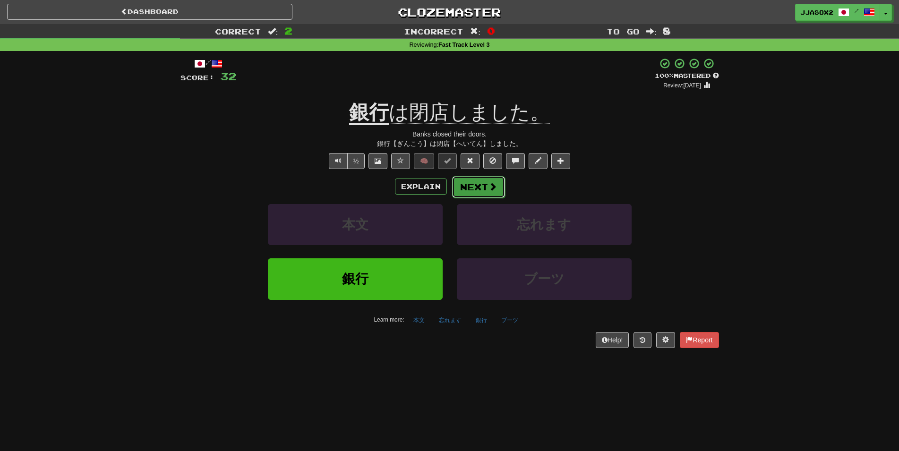
click at [488, 184] on span at bounding box center [492, 186] width 9 height 9
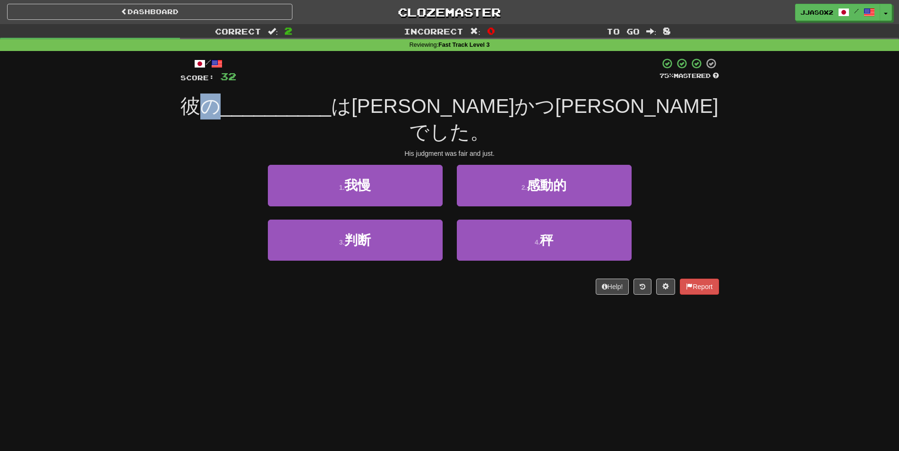
drag, startPoint x: 277, startPoint y: 104, endPoint x: 299, endPoint y: 102, distance: 22.8
click at [221, 102] on span "彼の" at bounding box center [200, 106] width 40 height 22
drag, startPoint x: 264, startPoint y: 102, endPoint x: 304, endPoint y: 98, distance: 40.3
click at [304, 98] on div "彼の __________ は公平かつ公正でした。" at bounding box center [449, 119] width 538 height 51
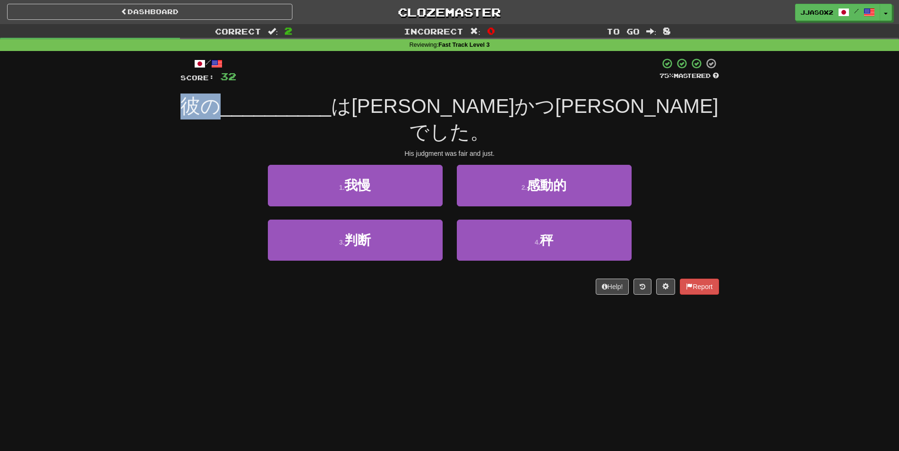
click at [221, 98] on span "彼の" at bounding box center [200, 106] width 40 height 22
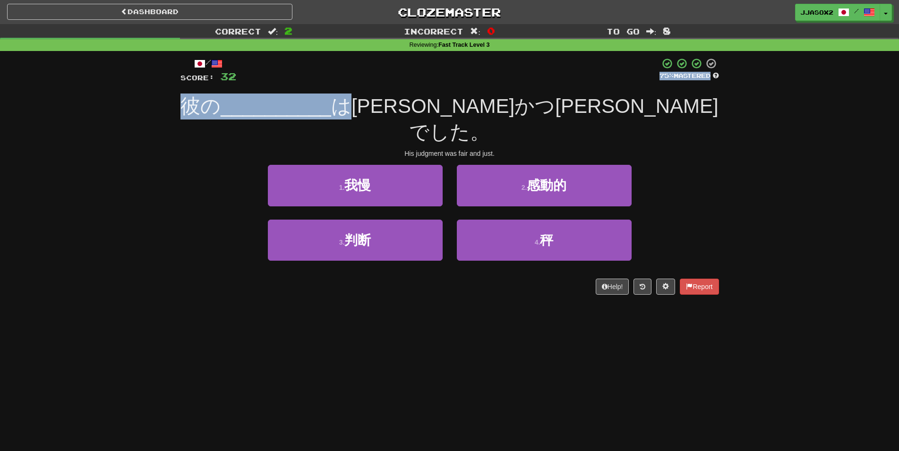
drag, startPoint x: 593, startPoint y: 88, endPoint x: 615, endPoint y: 85, distance: 22.4
click at [611, 85] on div "/ Score: 32 75 % Mastered 彼の __________ は公平かつ公正でした。 His judgment was fair and j…" at bounding box center [449, 176] width 538 height 237
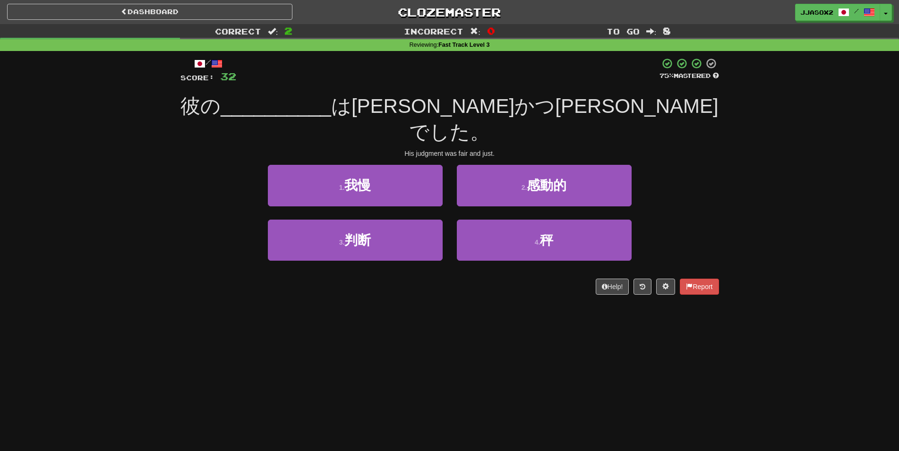
click at [632, 82] on div at bounding box center [447, 71] width 423 height 26
drag, startPoint x: 440, startPoint y: 111, endPoint x: 641, endPoint y: 117, distance: 201.3
click at [641, 117] on div "彼の __________ は公平かつ公正でした。" at bounding box center [449, 119] width 538 height 51
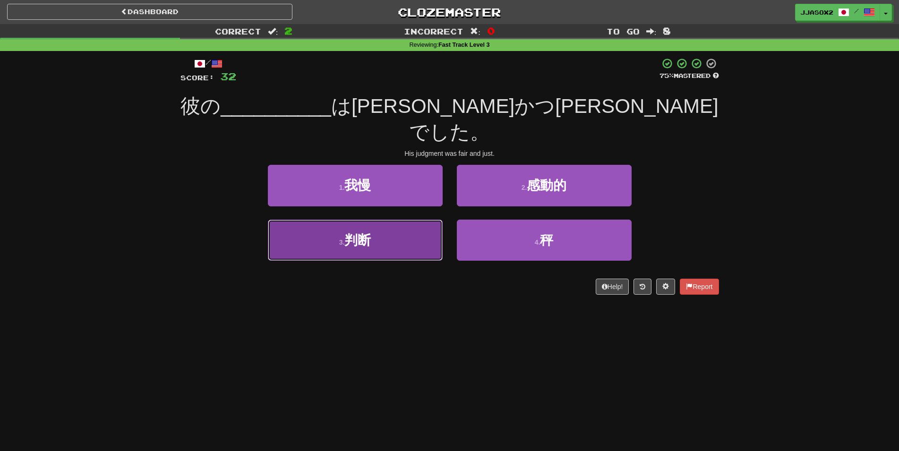
click at [387, 220] on button "3 . 判断" at bounding box center [355, 240] width 175 height 41
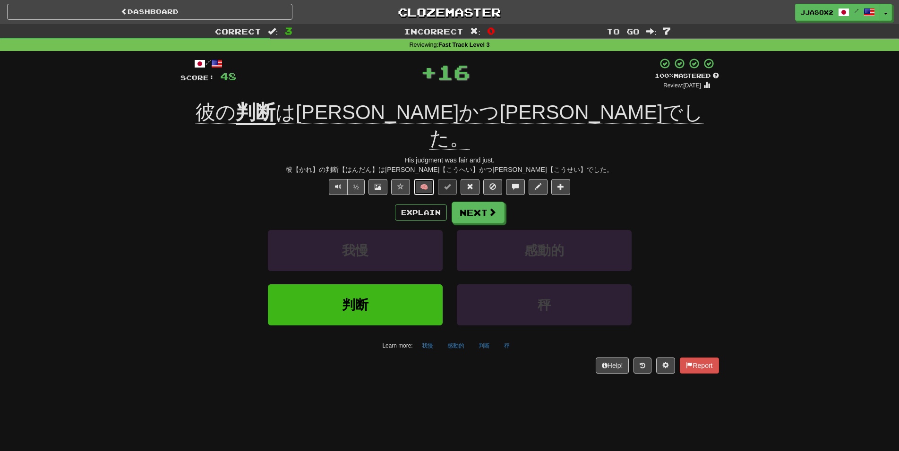
click at [421, 179] on button "🧠" at bounding box center [424, 187] width 20 height 16
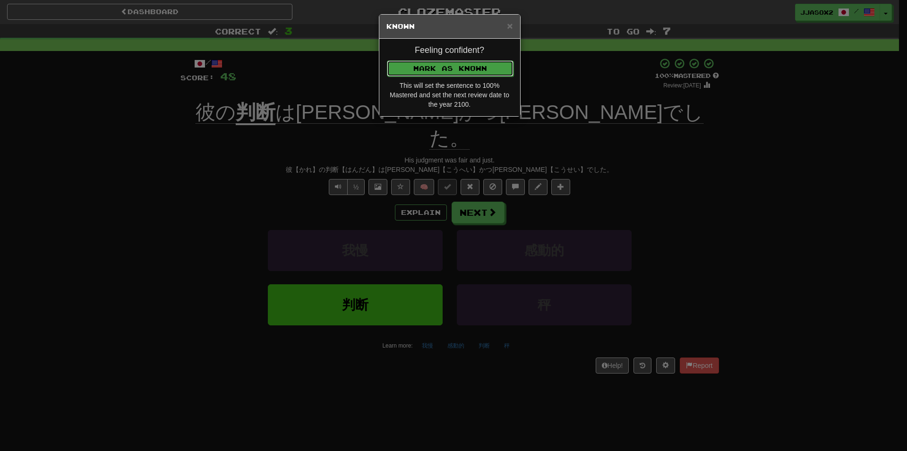
click at [498, 64] on button "Mark as Known" at bounding box center [450, 68] width 127 height 16
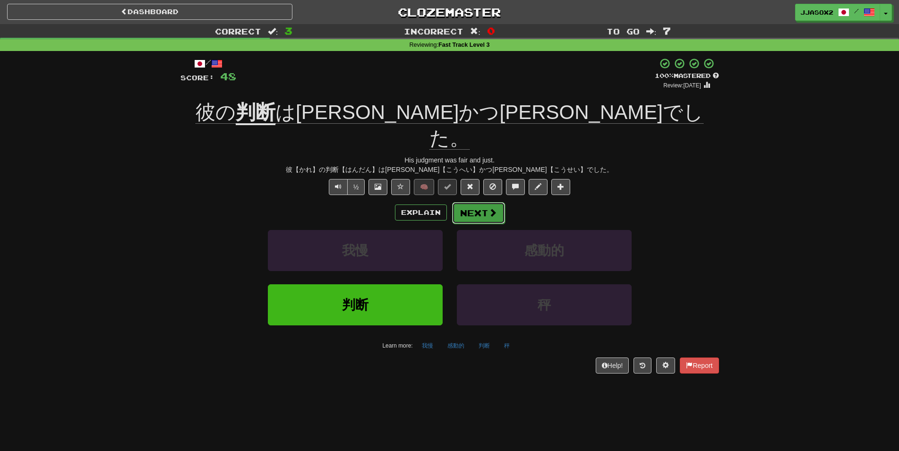
click at [483, 202] on button "Next" at bounding box center [478, 213] width 53 height 22
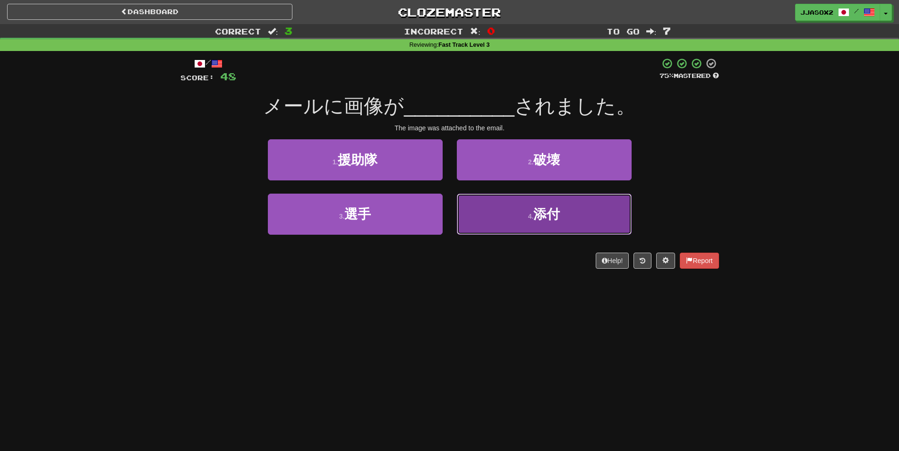
click at [591, 207] on button "4 . 添付" at bounding box center [544, 214] width 175 height 41
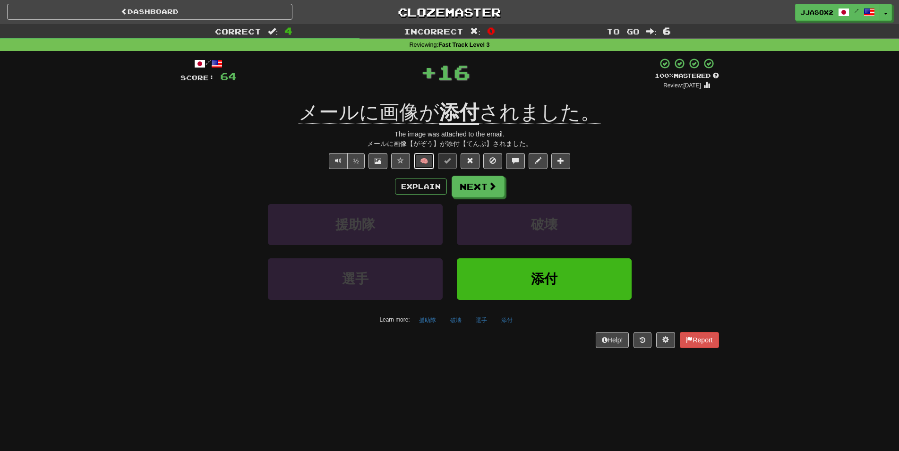
click at [429, 164] on button "🧠" at bounding box center [424, 161] width 20 height 16
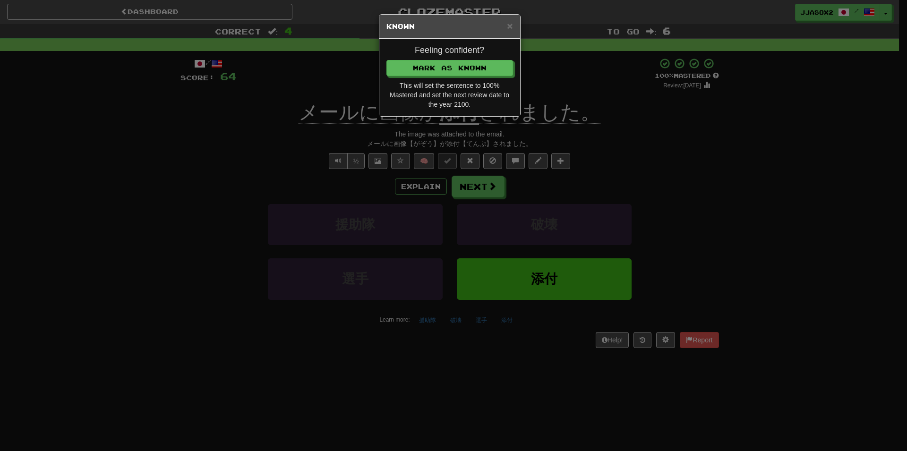
click at [479, 57] on div "Feeling confident? Mark as Known This will set the sentence to 100% Mastered an…" at bounding box center [449, 77] width 141 height 77
click at [472, 68] on button "Mark as Known" at bounding box center [450, 68] width 127 height 16
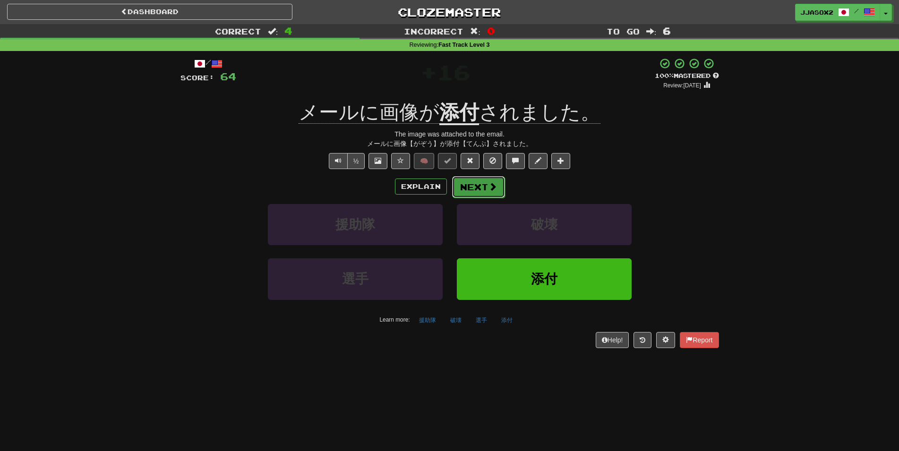
click at [488, 183] on span at bounding box center [492, 186] width 9 height 9
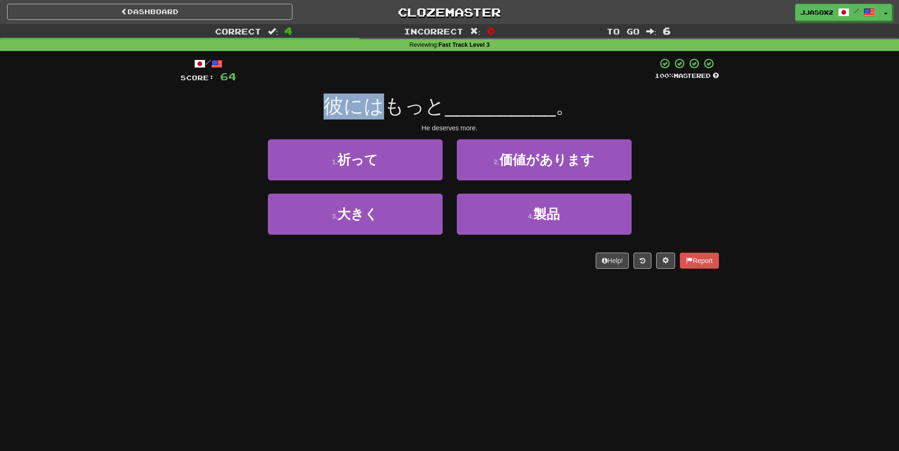
drag, startPoint x: 329, startPoint y: 101, endPoint x: 384, endPoint y: 90, distance: 56.2
click at [380, 89] on div "/ Score: 64 100 % Mastered 彼にはもっと __________ 。 He deserves more. 1 . 祈って 2 . 価値…" at bounding box center [449, 163] width 538 height 211
click at [384, 91] on div "/ Score: 64 100 % Mastered 彼にはもっと __________ 。 He deserves more. 1 . 祈って 2 . 価値…" at bounding box center [449, 163] width 538 height 211
click at [440, 98] on span "彼にはもっと" at bounding box center [384, 106] width 121 height 22
drag, startPoint x: 385, startPoint y: 105, endPoint x: 438, endPoint y: 97, distance: 54.0
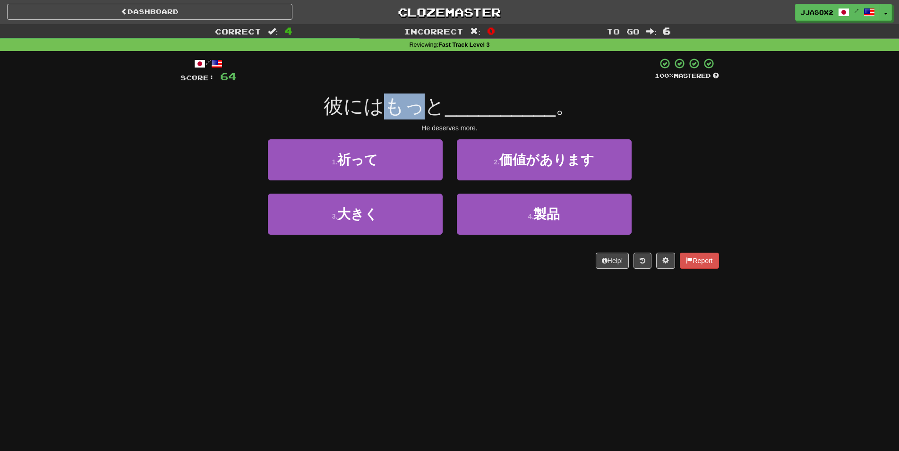
click at [425, 97] on span "彼にはもっと" at bounding box center [384, 106] width 121 height 22
click at [441, 99] on span "彼にはもっと" at bounding box center [384, 106] width 121 height 22
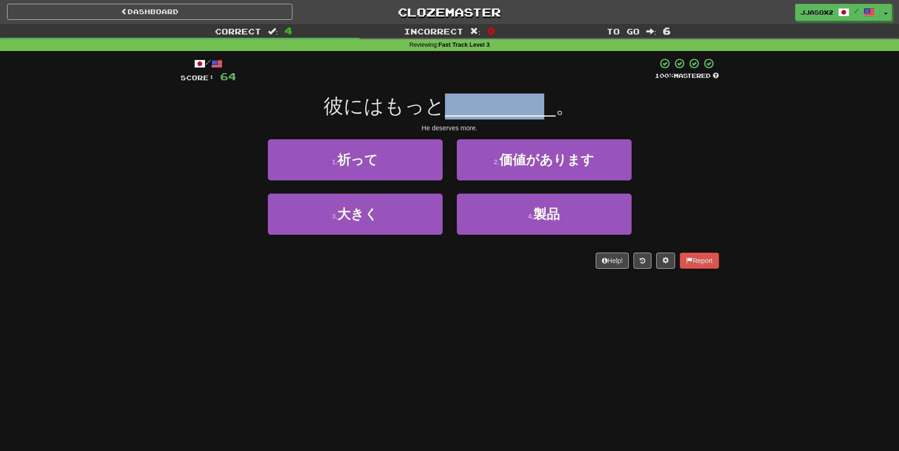
drag, startPoint x: 452, startPoint y: 104, endPoint x: 618, endPoint y: 98, distance: 165.4
click at [562, 101] on div "彼にはもっと __________ 。" at bounding box center [449, 107] width 538 height 26
click at [618, 98] on div "彼にはもっと __________ 。" at bounding box center [449, 107] width 538 height 26
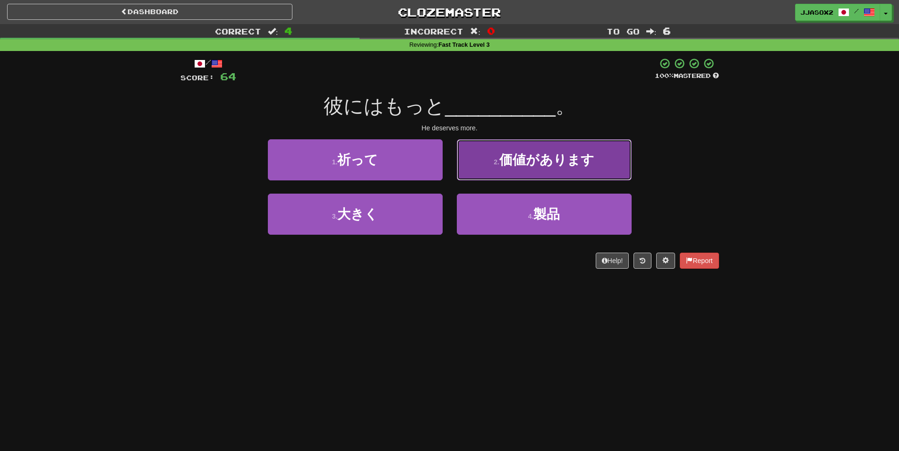
click at [606, 149] on button "2 . 価値があります" at bounding box center [544, 159] width 175 height 41
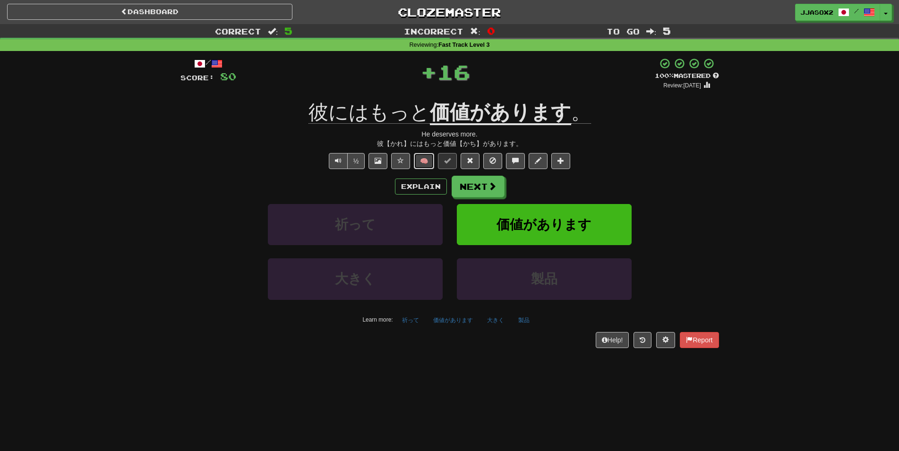
click at [427, 164] on button "🧠" at bounding box center [424, 161] width 20 height 16
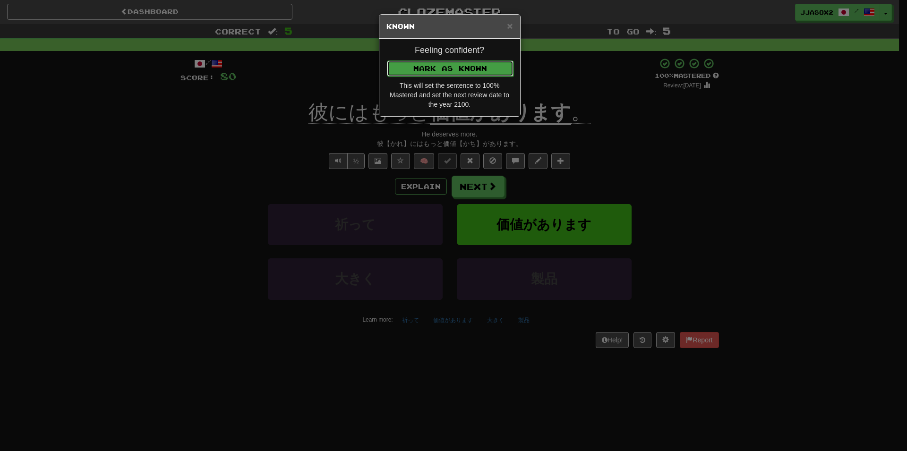
click at [495, 69] on button "Mark as Known" at bounding box center [450, 68] width 127 height 16
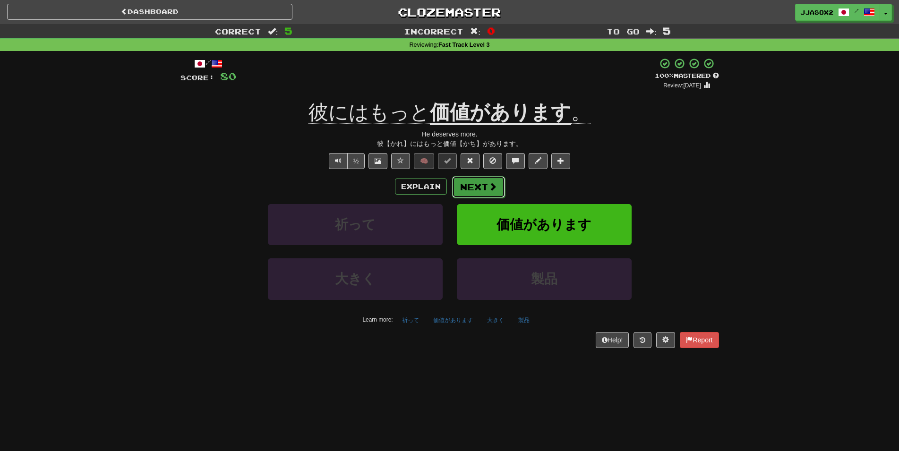
click at [482, 196] on button "Next" at bounding box center [478, 187] width 53 height 22
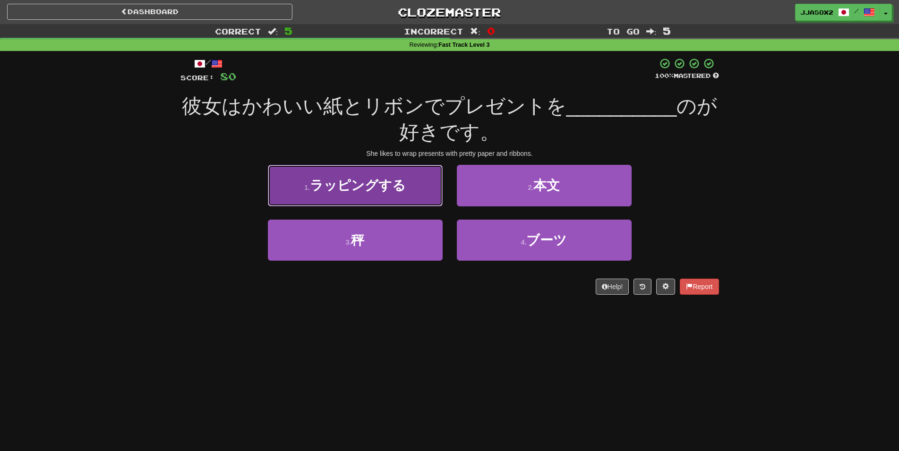
click at [357, 187] on span "ラッピングする" at bounding box center [358, 185] width 96 height 15
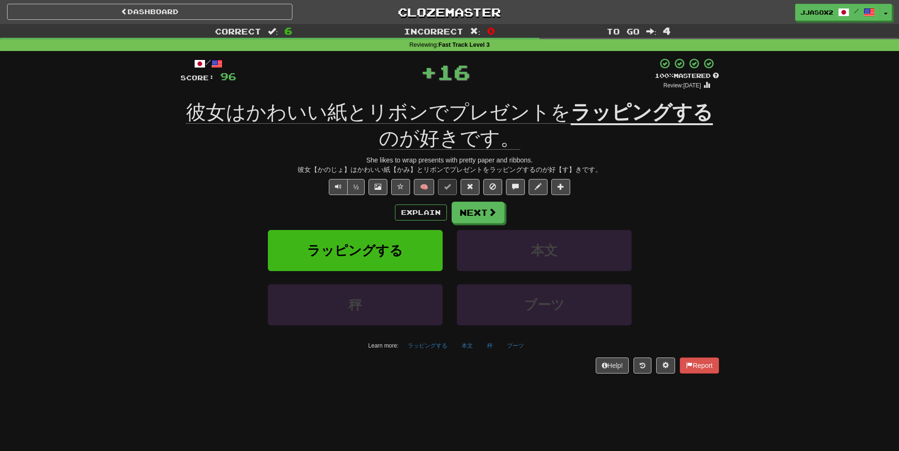
click at [435, 187] on span "🧠" at bounding box center [480, 186] width 183 height 8
click at [414, 182] on button "🧠" at bounding box center [424, 187] width 20 height 16
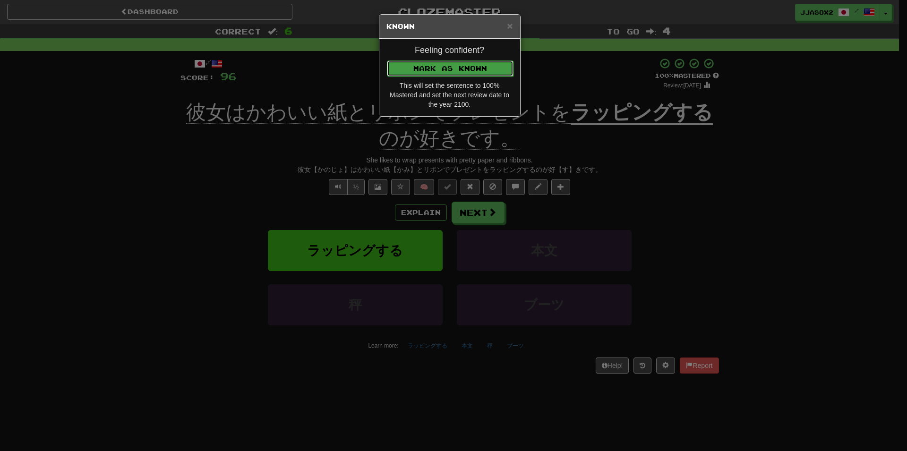
click at [484, 70] on button "Mark as Known" at bounding box center [450, 68] width 127 height 16
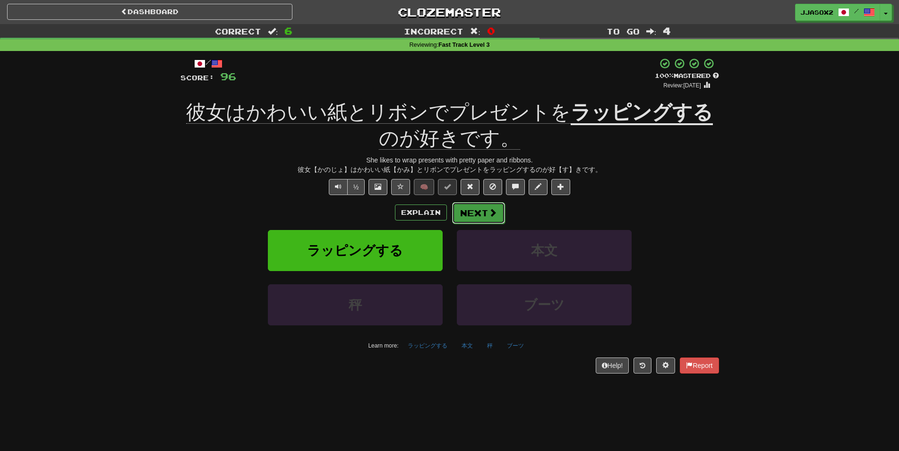
click at [493, 210] on span at bounding box center [492, 212] width 9 height 9
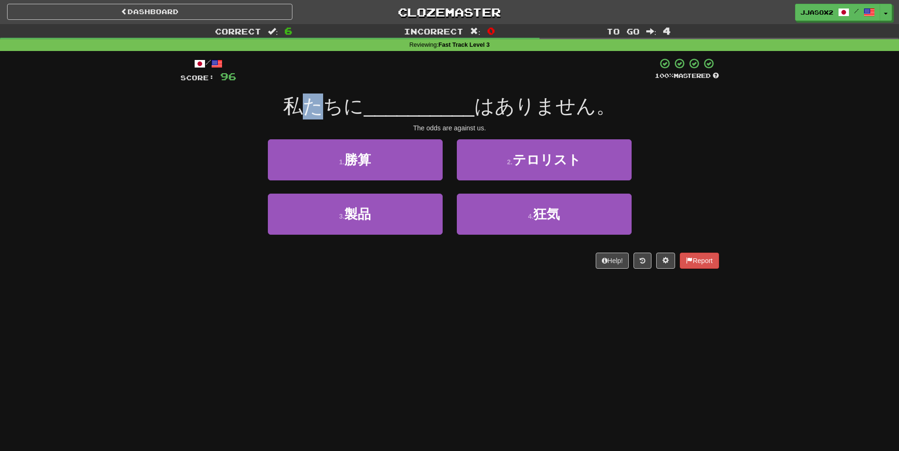
drag, startPoint x: 300, startPoint y: 103, endPoint x: 350, endPoint y: 102, distance: 49.6
click at [327, 103] on span "私たちに" at bounding box center [323, 106] width 81 height 22
click at [350, 102] on span "私たちに" at bounding box center [323, 106] width 81 height 22
drag, startPoint x: 366, startPoint y: 102, endPoint x: 450, endPoint y: 101, distance: 84.1
click at [400, 101] on span "__________" at bounding box center [419, 106] width 111 height 22
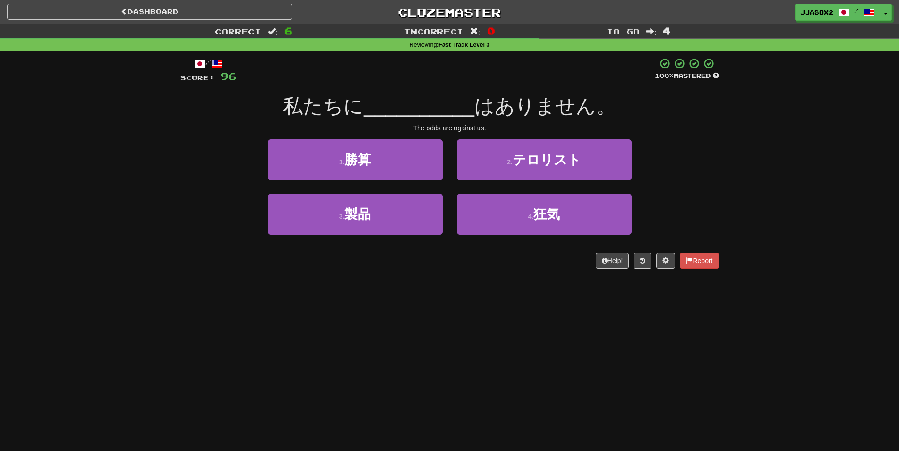
click at [450, 101] on span "__________" at bounding box center [419, 106] width 111 height 22
drag, startPoint x: 464, startPoint y: 100, endPoint x: 566, endPoint y: 100, distance: 102.5
click at [533, 101] on div "私たちに __________ はありません。" at bounding box center [449, 107] width 538 height 26
click at [567, 100] on span "はありません。" at bounding box center [545, 106] width 142 height 22
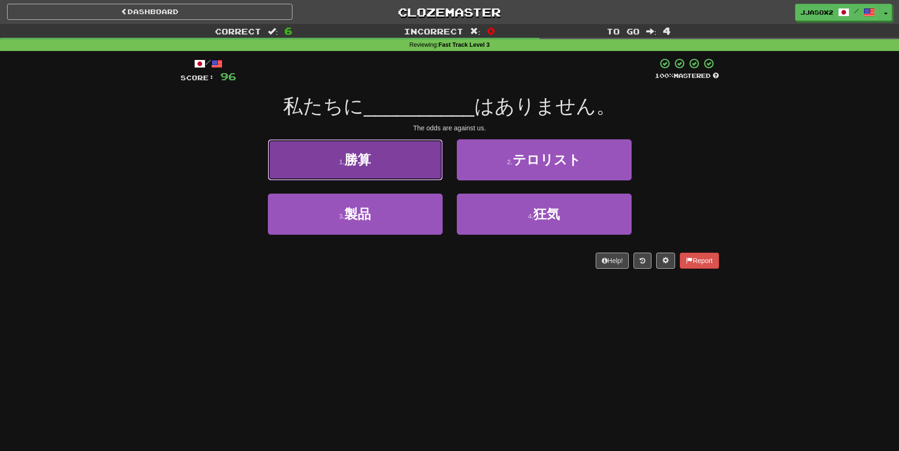
click at [368, 147] on button "1 . 勝算" at bounding box center [355, 159] width 175 height 41
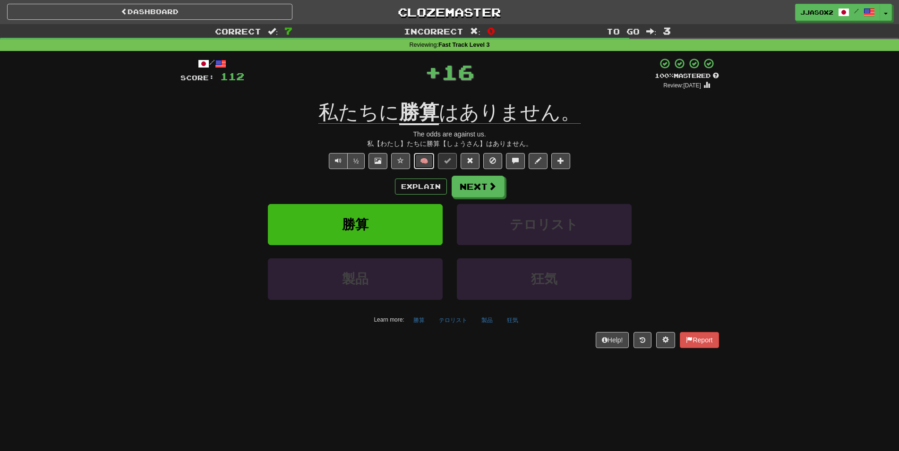
click at [426, 160] on button "🧠" at bounding box center [424, 161] width 20 height 16
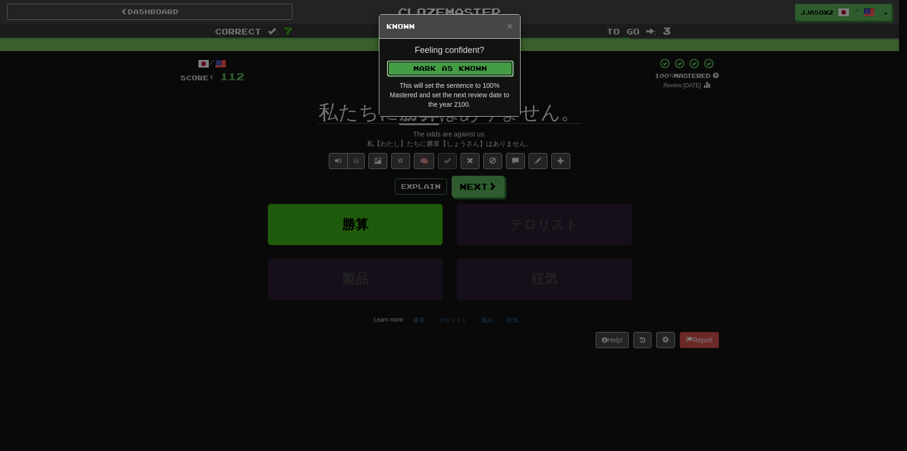
click at [488, 74] on button "Mark as Known" at bounding box center [450, 68] width 127 height 16
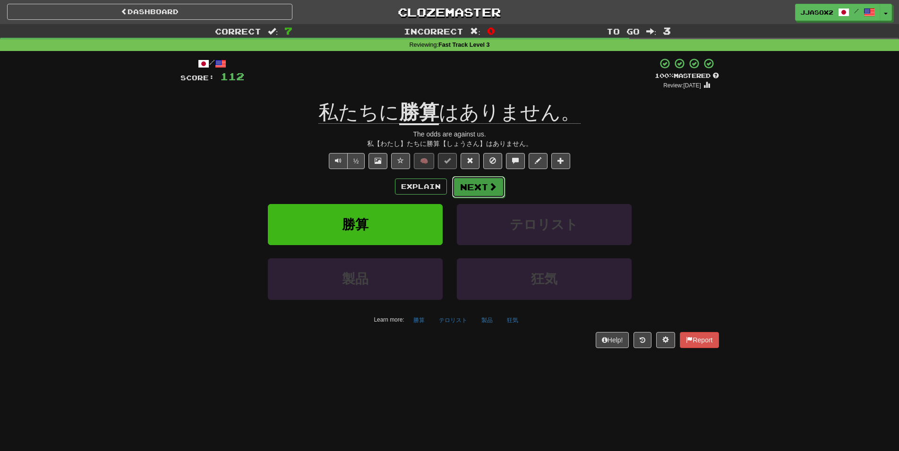
click at [493, 182] on span at bounding box center [492, 186] width 9 height 9
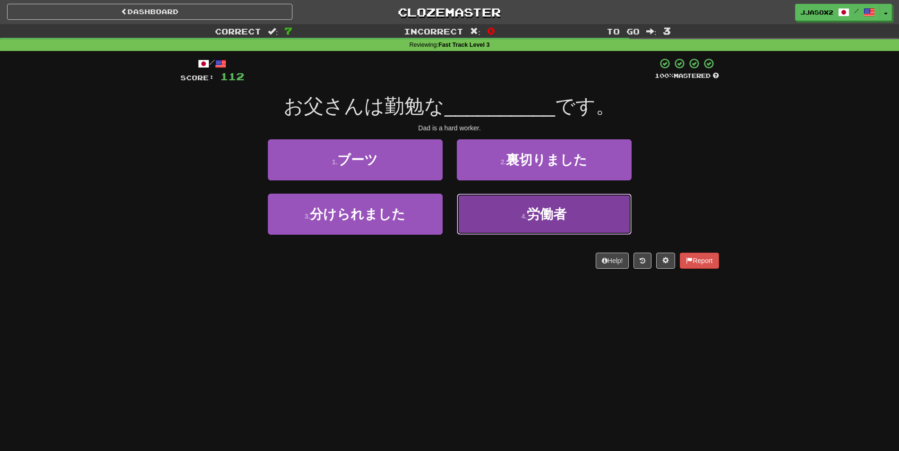
click at [578, 209] on button "4 . 労働者" at bounding box center [544, 214] width 175 height 41
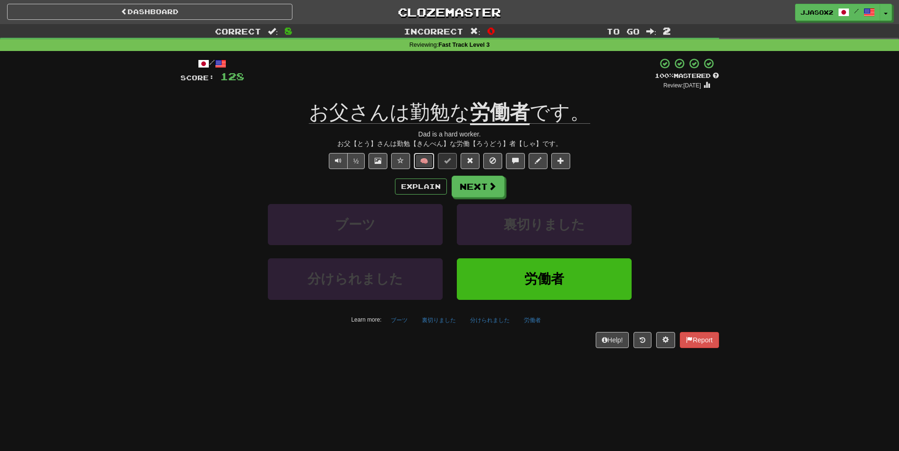
click at [423, 162] on button "🧠" at bounding box center [424, 161] width 20 height 16
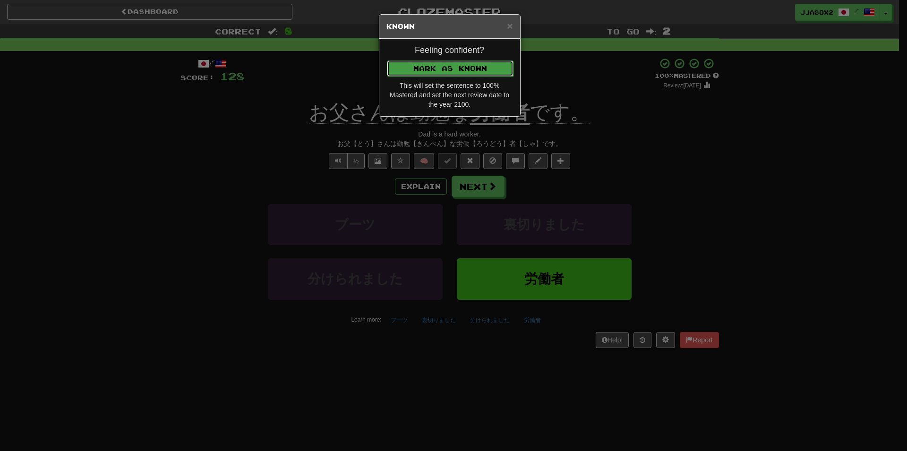
click at [458, 71] on button "Mark as Known" at bounding box center [450, 68] width 127 height 16
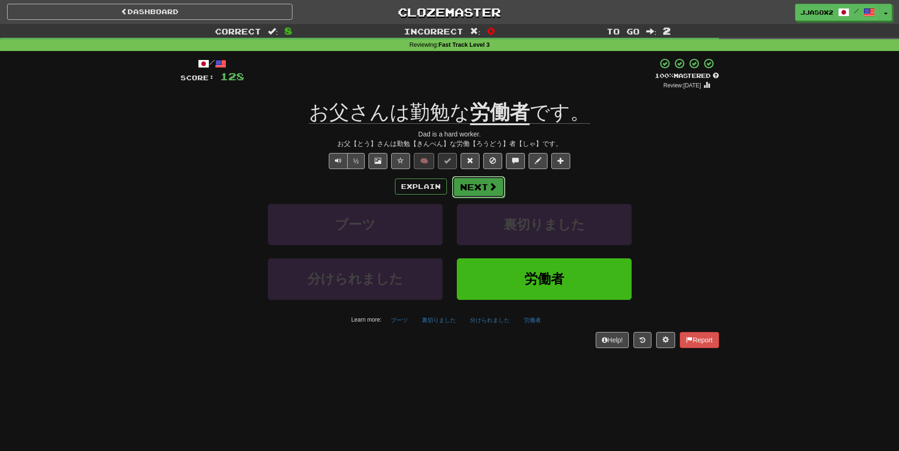
click at [484, 190] on button "Next" at bounding box center [478, 187] width 53 height 22
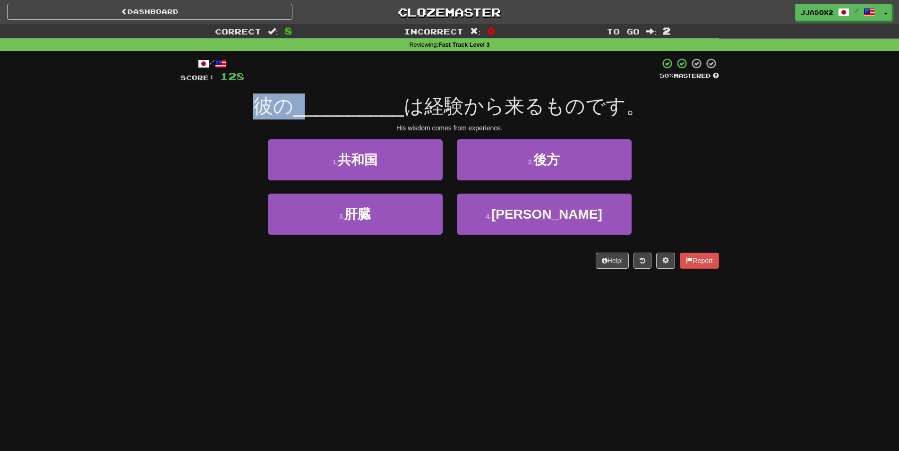
drag, startPoint x: 264, startPoint y: 104, endPoint x: 303, endPoint y: 103, distance: 38.7
click at [303, 103] on div "彼の __________ は経験から来るものです。" at bounding box center [449, 107] width 538 height 26
click at [303, 103] on span "__________" at bounding box center [348, 106] width 111 height 22
drag, startPoint x: 258, startPoint y: 96, endPoint x: 309, endPoint y: 105, distance: 52.2
click at [309, 105] on div "彼の __________ は経験から来るものです。" at bounding box center [449, 107] width 538 height 26
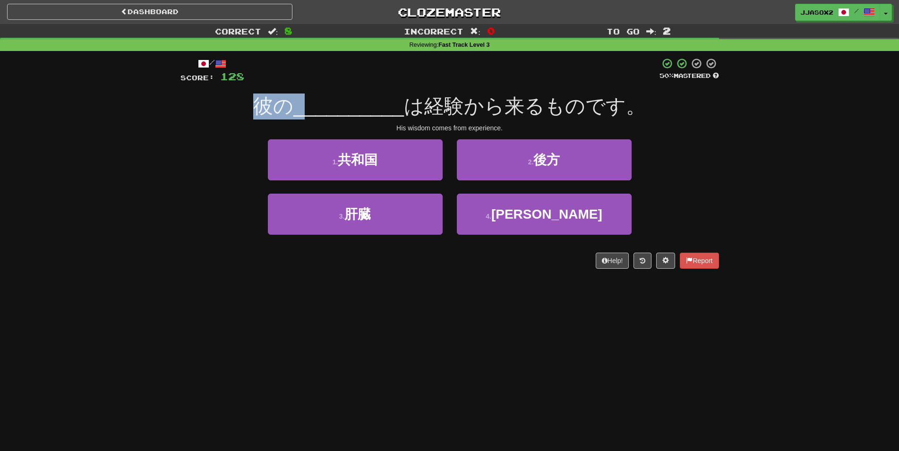
click at [309, 105] on span "__________" at bounding box center [348, 106] width 111 height 22
drag, startPoint x: 469, startPoint y: 90, endPoint x: 525, endPoint y: 88, distance: 56.2
click at [524, 88] on div "/ Score: 128 50 % Mastered 彼の __________ は経験から来るものです。 His wisdom comes from exp…" at bounding box center [449, 163] width 538 height 211
click at [526, 88] on div "/ Score: 128 50 % Mastered 彼の __________ は経験から来るものです。 His wisdom comes from exp…" at bounding box center [449, 163] width 538 height 211
drag, startPoint x: 458, startPoint y: 100, endPoint x: 469, endPoint y: 100, distance: 10.9
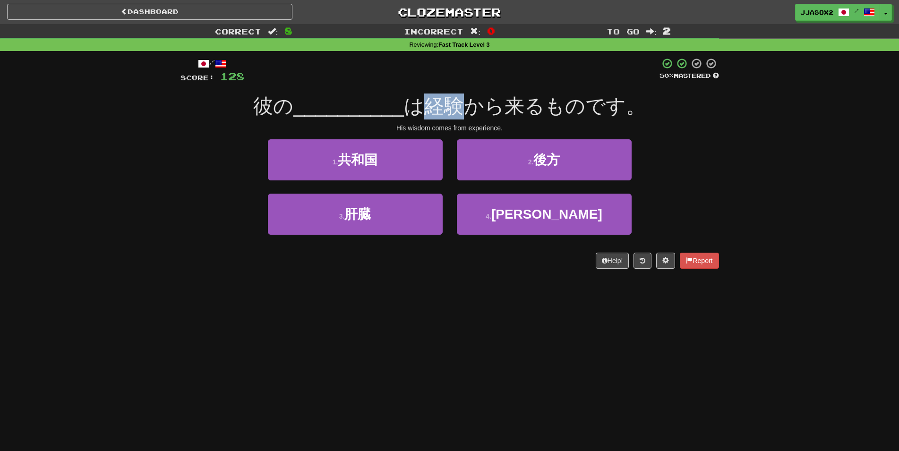
click at [469, 100] on span "は経験から来るものです。" at bounding box center [525, 106] width 242 height 22
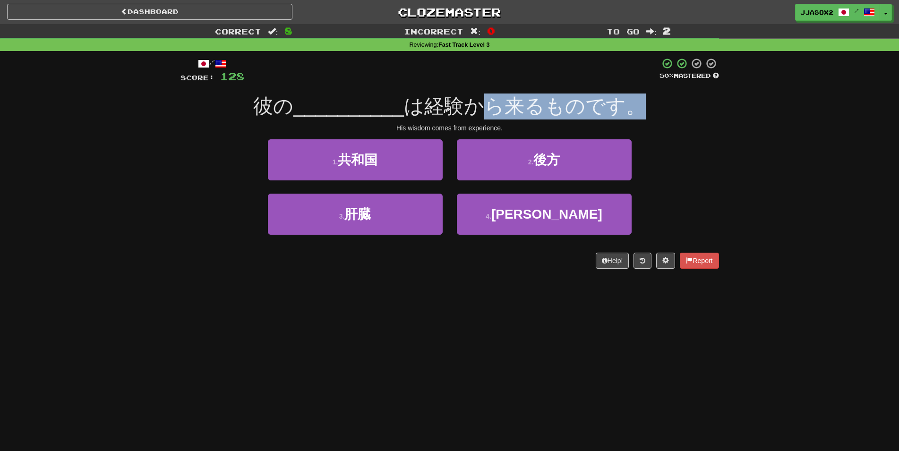
drag, startPoint x: 500, startPoint y: 103, endPoint x: 678, endPoint y: 101, distance: 178.1
click at [678, 101] on div "彼の __________ は経験から来るものです。" at bounding box center [449, 107] width 538 height 26
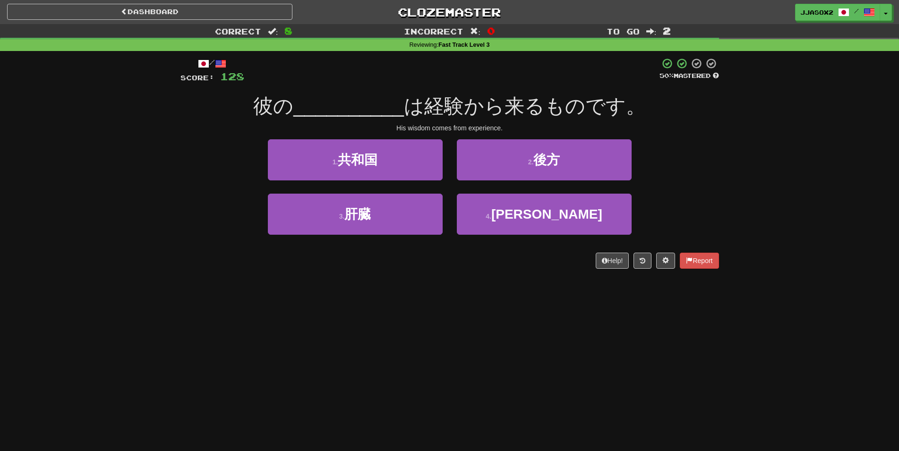
click at [678, 101] on div "彼の __________ は経験から来るものです。" at bounding box center [449, 107] width 538 height 26
drag, startPoint x: 554, startPoint y: 101, endPoint x: 604, endPoint y: 99, distance: 49.6
click at [604, 99] on span "は経験から来るものです。" at bounding box center [525, 106] width 242 height 22
click at [605, 99] on span "は経験から来るものです。" at bounding box center [525, 106] width 242 height 22
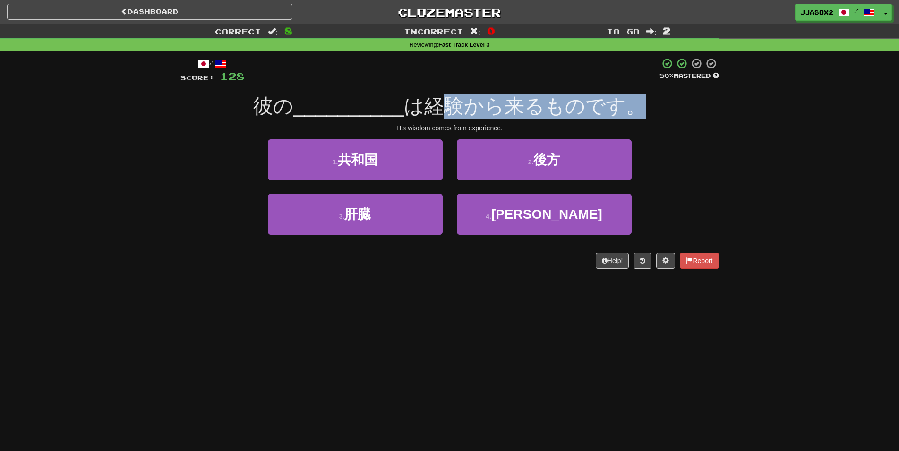
drag, startPoint x: 523, startPoint y: 104, endPoint x: 679, endPoint y: 96, distance: 156.5
click at [679, 96] on div "彼の __________ は経験から来るものです。" at bounding box center [449, 107] width 538 height 26
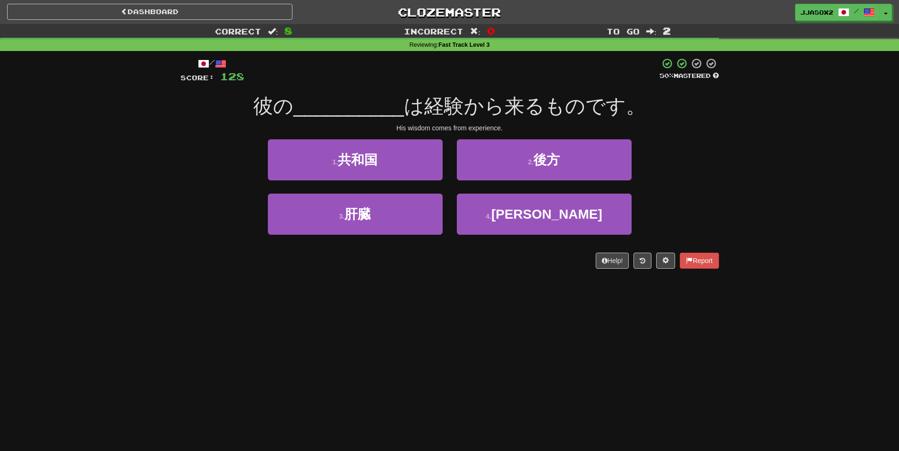
click at [679, 96] on div "彼の __________ は経験から来るものです。" at bounding box center [449, 107] width 538 height 26
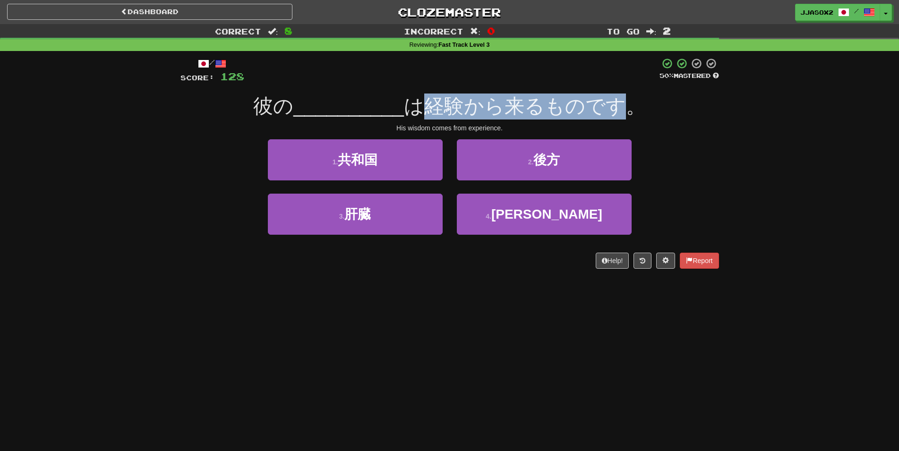
drag, startPoint x: 614, startPoint y: 106, endPoint x: 430, endPoint y: 104, distance: 184.7
click at [431, 103] on span "は経験から来るものです。" at bounding box center [525, 106] width 242 height 22
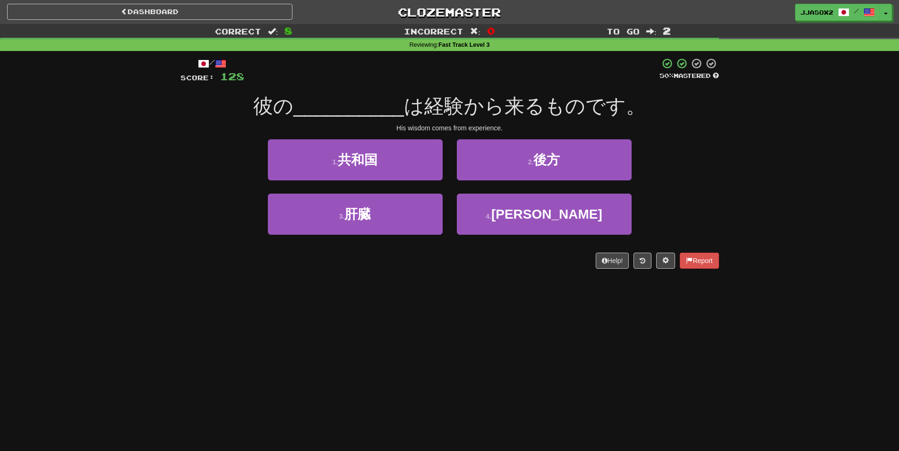
click at [427, 104] on span "は経験から来るものです。" at bounding box center [525, 106] width 242 height 22
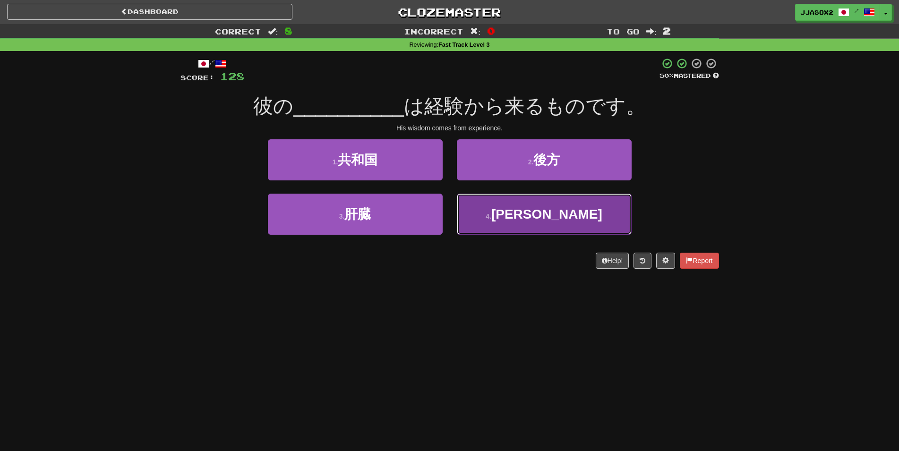
click at [563, 223] on button "4 . 知恵" at bounding box center [544, 214] width 175 height 41
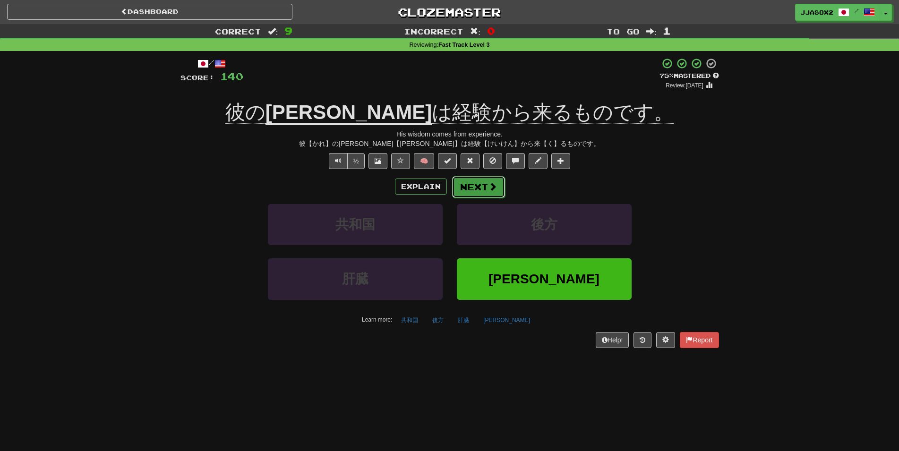
click at [469, 185] on button "Next" at bounding box center [478, 187] width 53 height 22
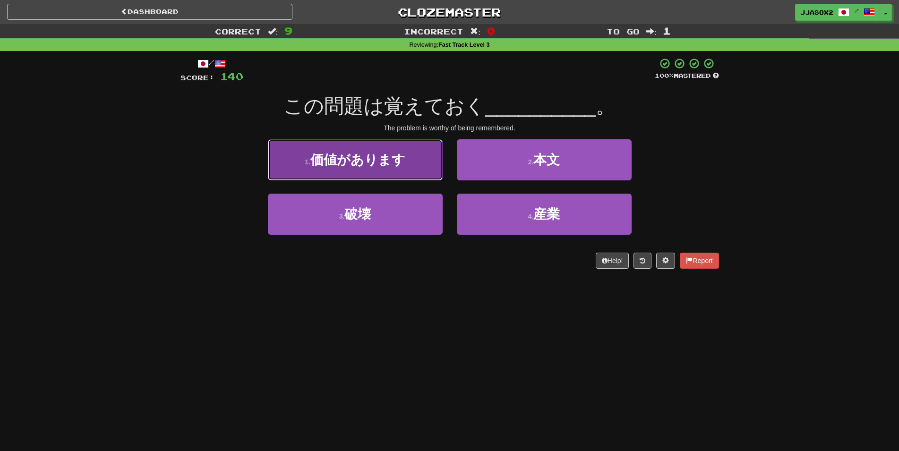
click at [425, 157] on button "1 . 価値があります" at bounding box center [355, 159] width 175 height 41
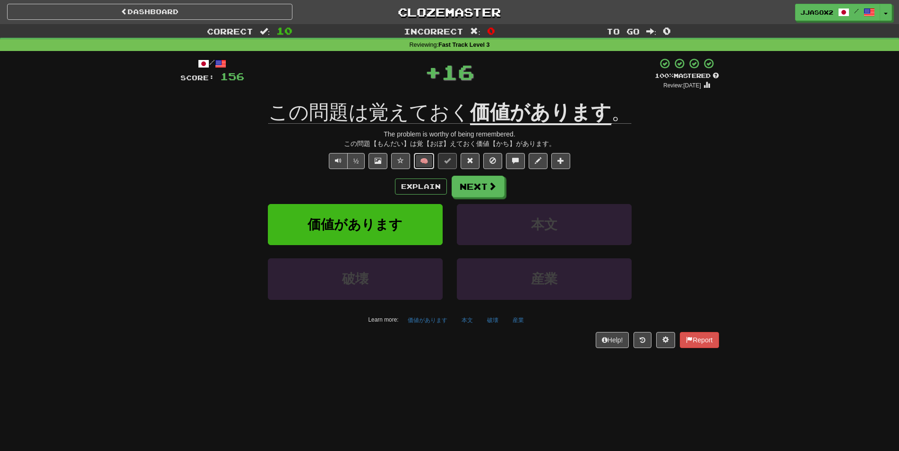
click at [426, 160] on button "🧠" at bounding box center [424, 161] width 20 height 16
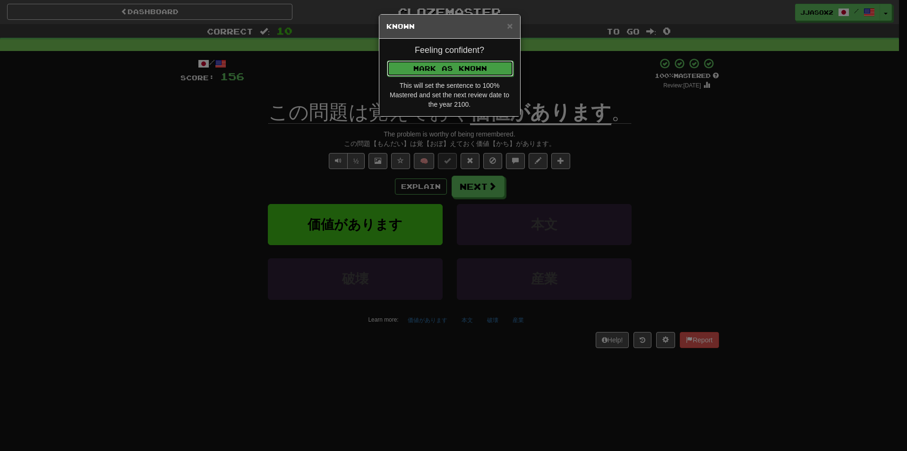
click at [492, 67] on button "Mark as Known" at bounding box center [450, 68] width 127 height 16
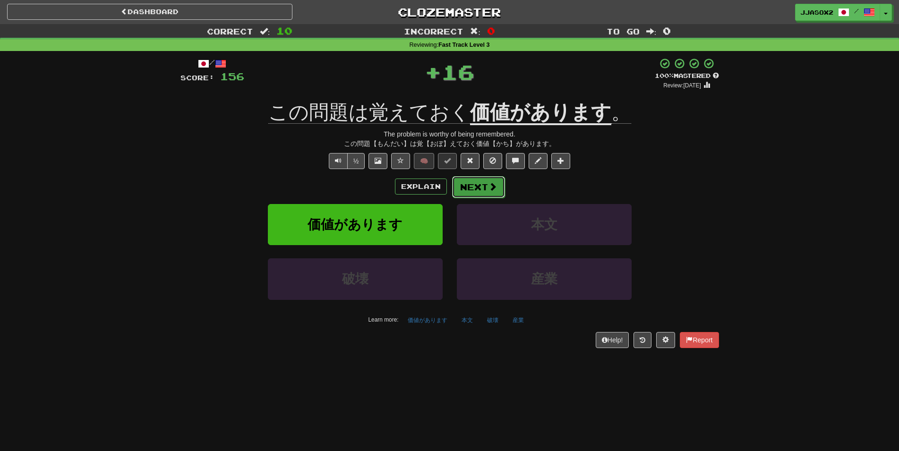
click at [495, 192] on button "Next" at bounding box center [478, 187] width 53 height 22
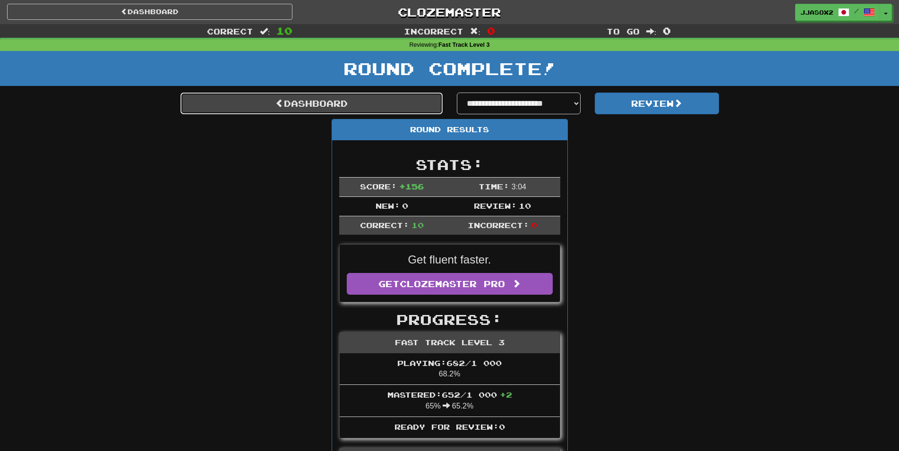
click at [411, 97] on link "Dashboard" at bounding box center [311, 104] width 262 height 22
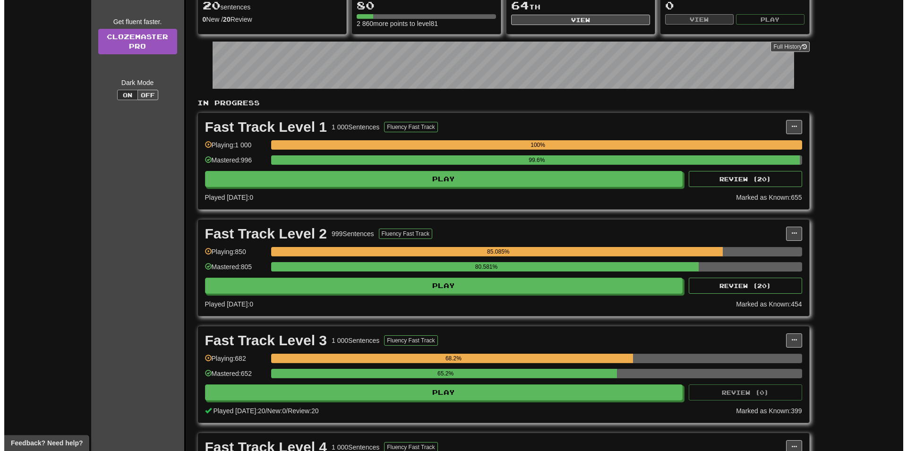
scroll to position [241, 0]
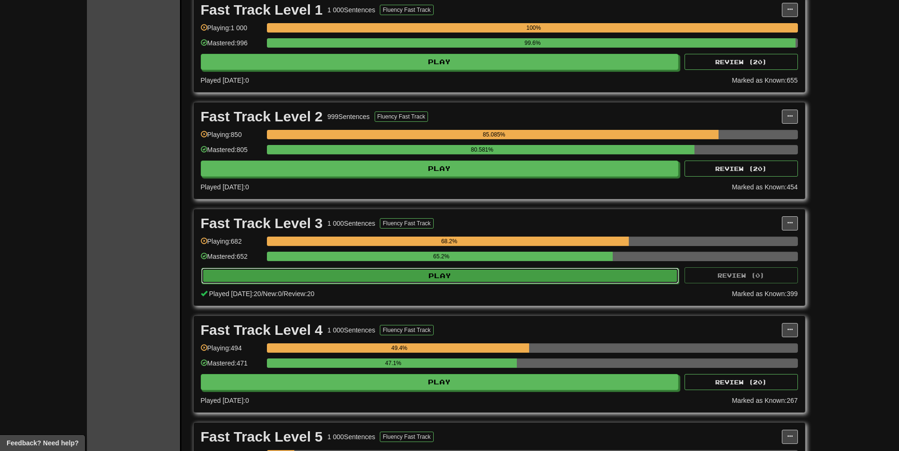
click at [419, 279] on button "Play" at bounding box center [440, 276] width 478 height 16
select select "**"
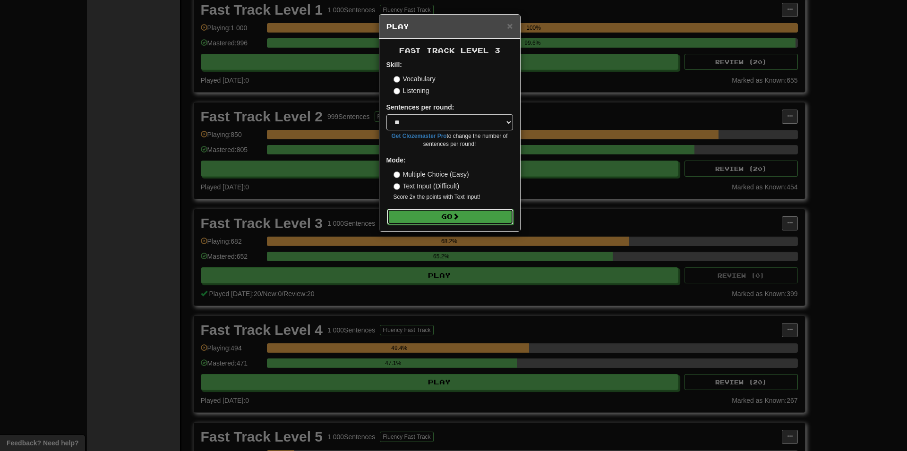
click at [475, 217] on button "Go" at bounding box center [450, 217] width 127 height 16
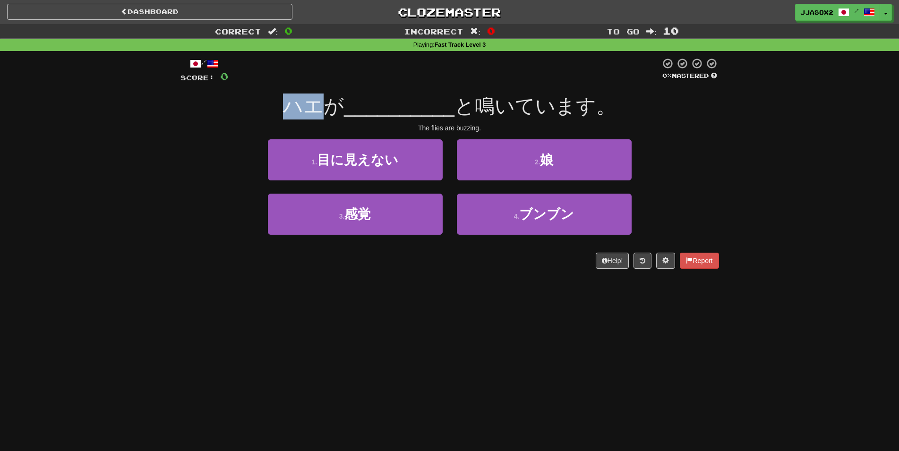
drag, startPoint x: 293, startPoint y: 108, endPoint x: 326, endPoint y: 106, distance: 33.1
click at [326, 106] on span "ハエが" at bounding box center [313, 106] width 61 height 22
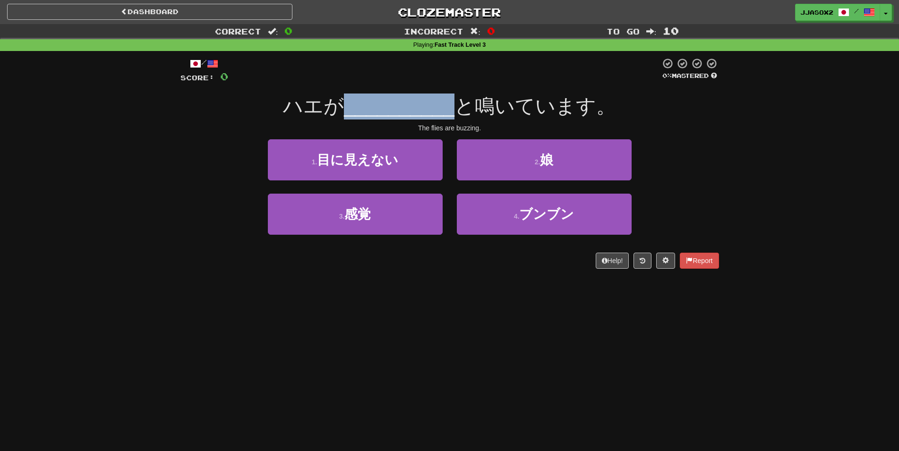
drag, startPoint x: 344, startPoint y: 103, endPoint x: 453, endPoint y: 102, distance: 109.1
click at [453, 102] on div "ハエが __________ と鳴いています。" at bounding box center [449, 107] width 538 height 26
click at [453, 102] on span "__________" at bounding box center [399, 106] width 111 height 22
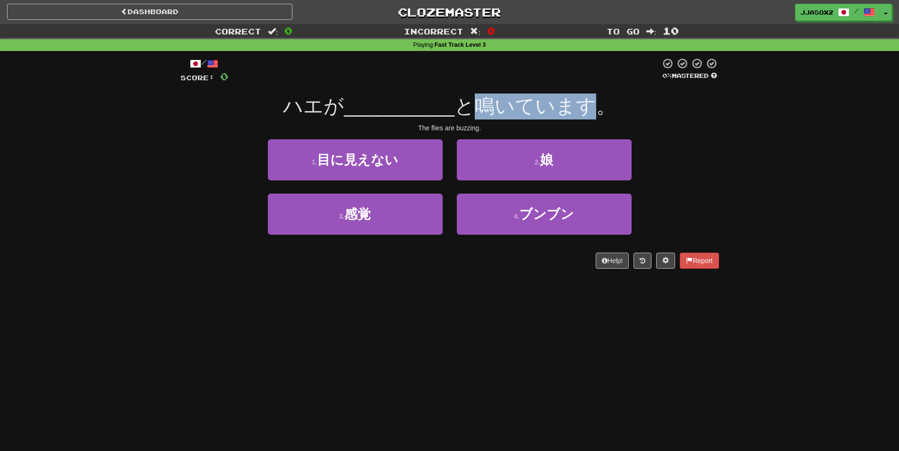
drag, startPoint x: 477, startPoint y: 99, endPoint x: 599, endPoint y: 104, distance: 122.4
click at [599, 104] on span "と鳴いています。" at bounding box center [535, 106] width 162 height 22
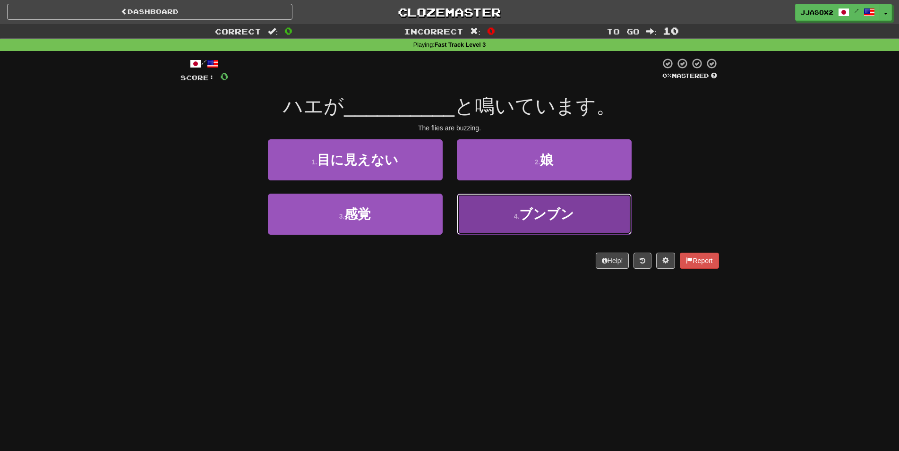
click at [605, 204] on button "4 . ブンブン" at bounding box center [544, 214] width 175 height 41
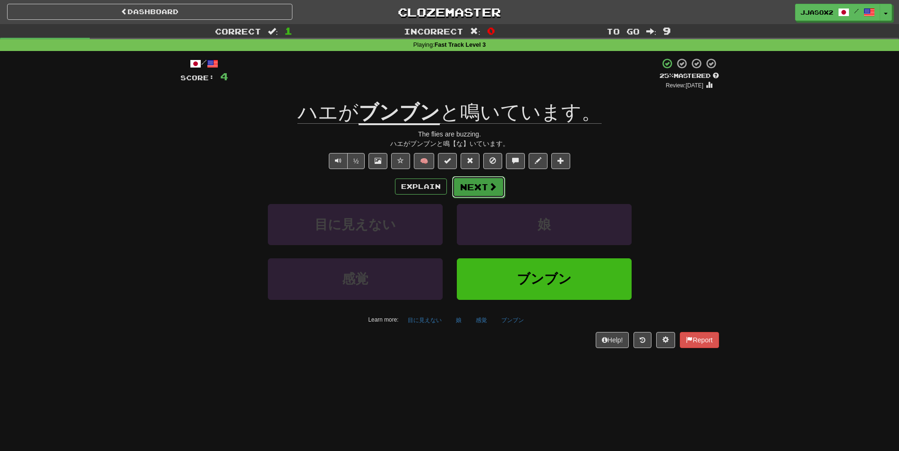
click at [474, 182] on button "Next" at bounding box center [478, 187] width 53 height 22
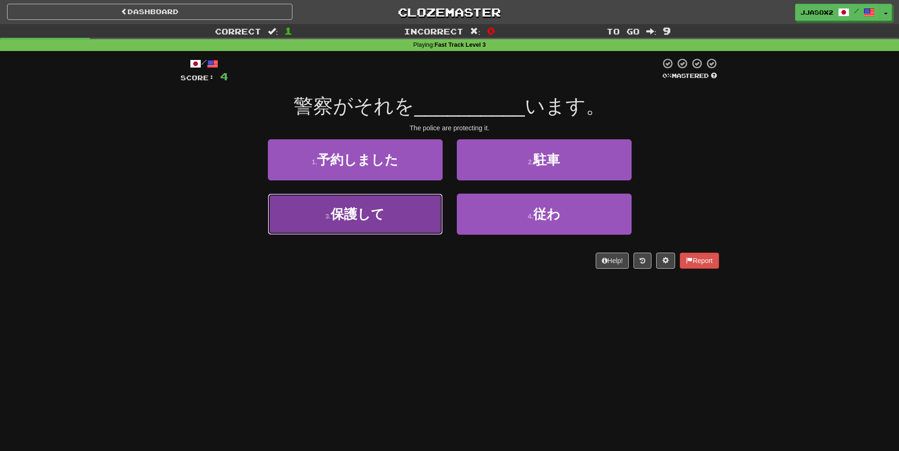
click at [384, 221] on span "保護して" at bounding box center [358, 214] width 54 height 15
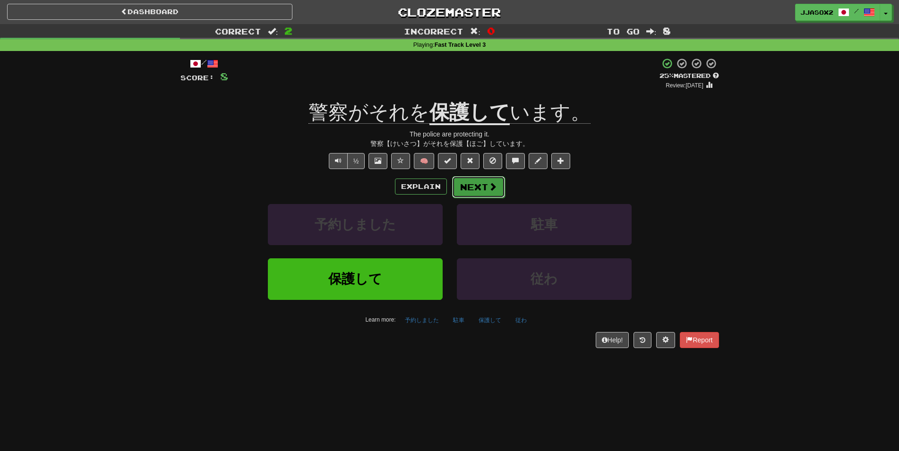
click at [484, 179] on button "Next" at bounding box center [478, 187] width 53 height 22
